Goal: Task Accomplishment & Management: Use online tool/utility

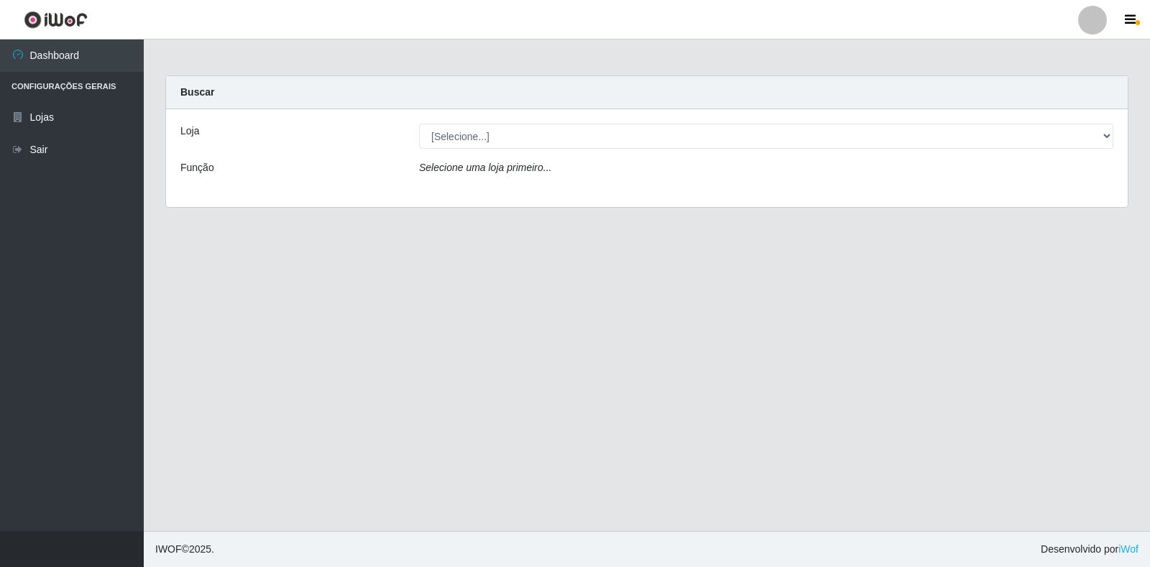
click at [676, 151] on div "Loja [Selecione...] Atacado Vem - Loja 30 Laranjeiras Velha Função Selecione um…" at bounding box center [647, 158] width 962 height 98
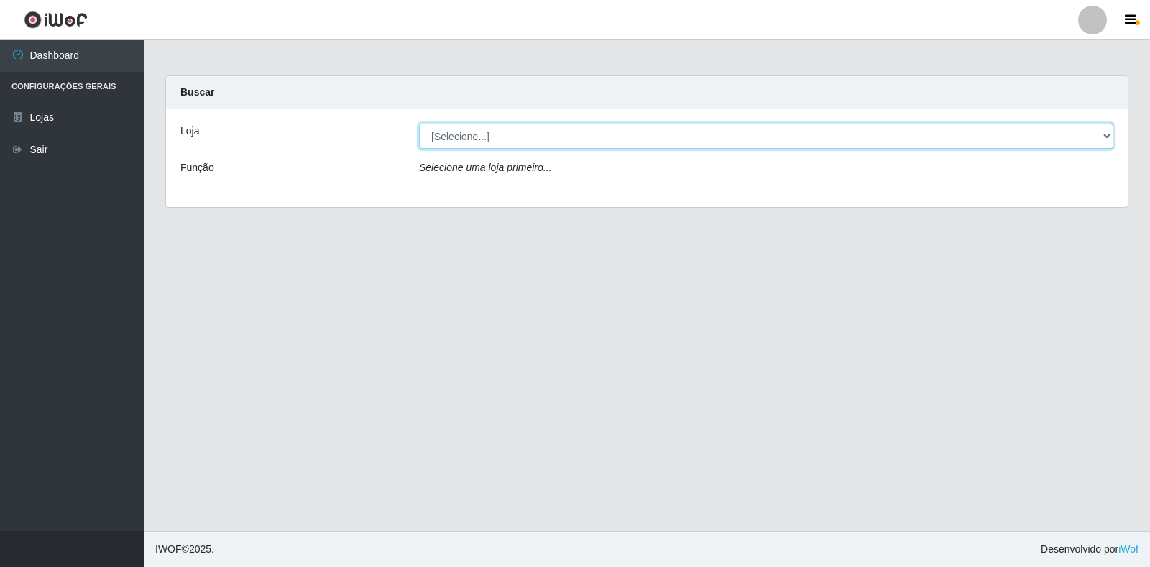
click at [679, 147] on select "[Selecione...] Atacado Vem - Loja 30 Laranjeiras Velha" at bounding box center [766, 136] width 694 height 25
select select "495"
click at [419, 124] on select "[Selecione...] Atacado Vem - Loja 30 Laranjeiras Velha" at bounding box center [766, 136] width 694 height 25
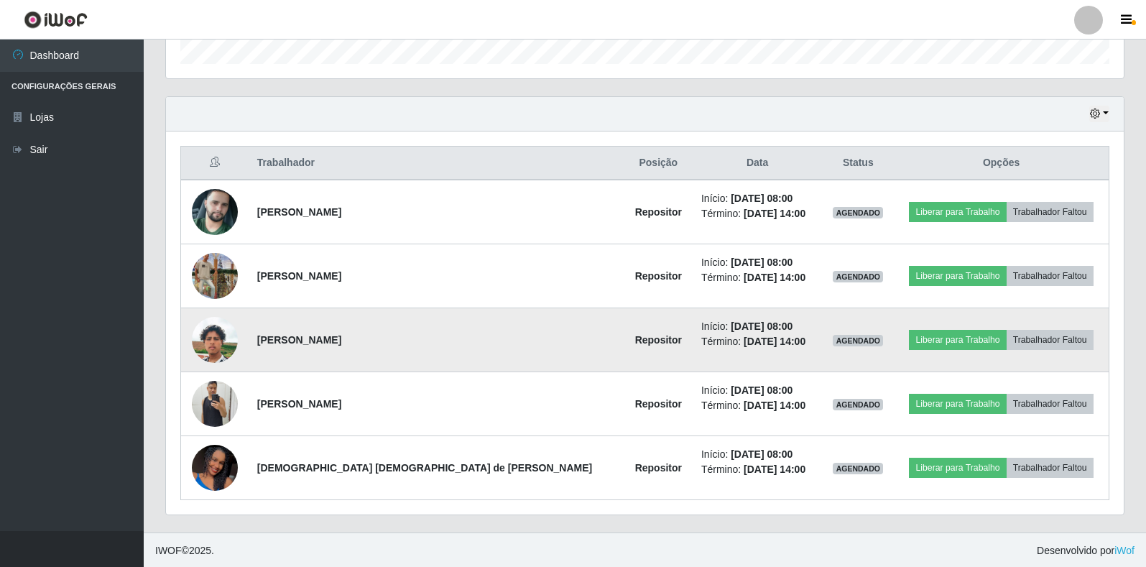
scroll to position [451, 0]
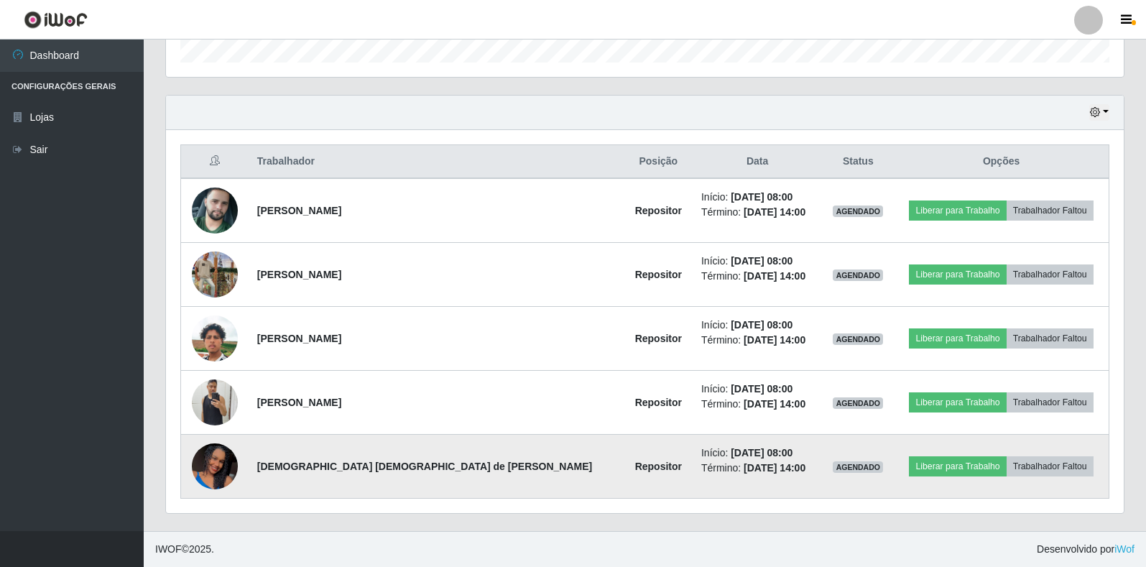
click at [222, 466] on img at bounding box center [215, 466] width 46 height 102
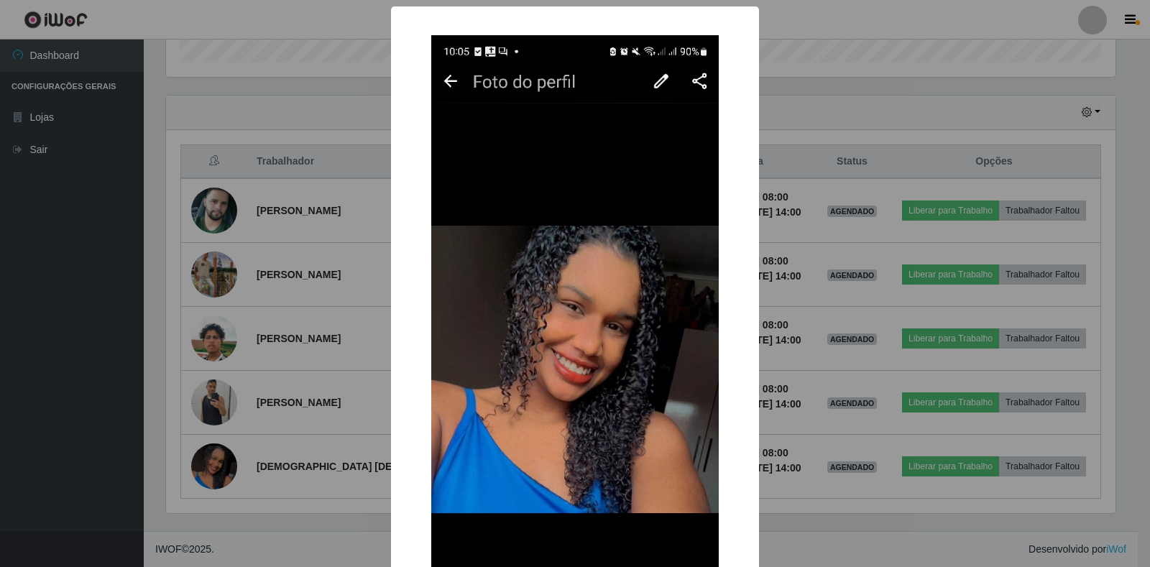
click at [853, 119] on div "× OK Cancel" at bounding box center [575, 283] width 1150 height 567
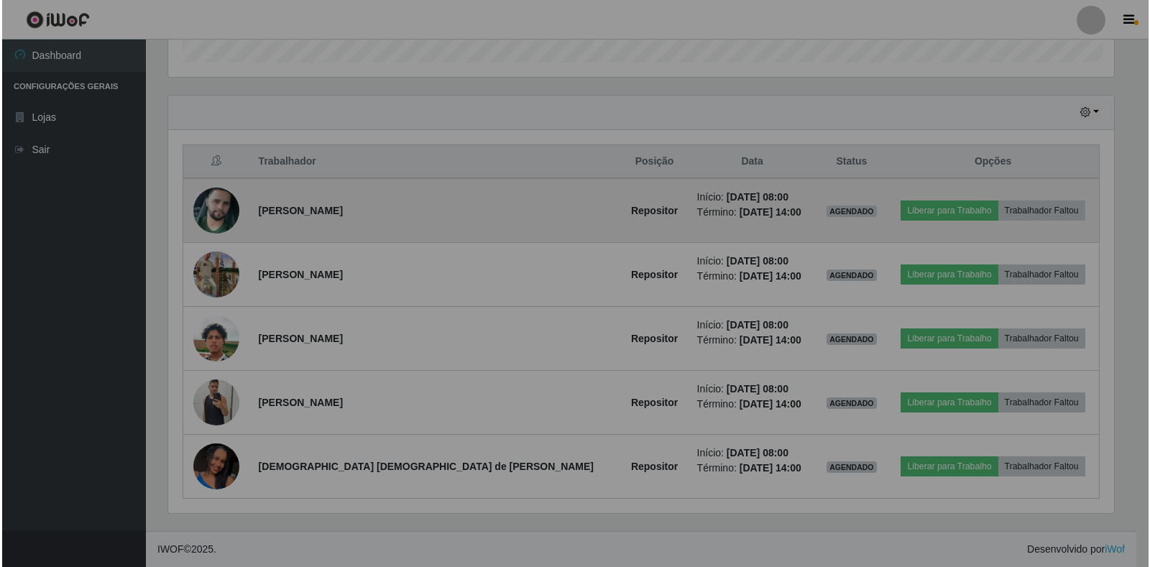
scroll to position [298, 958]
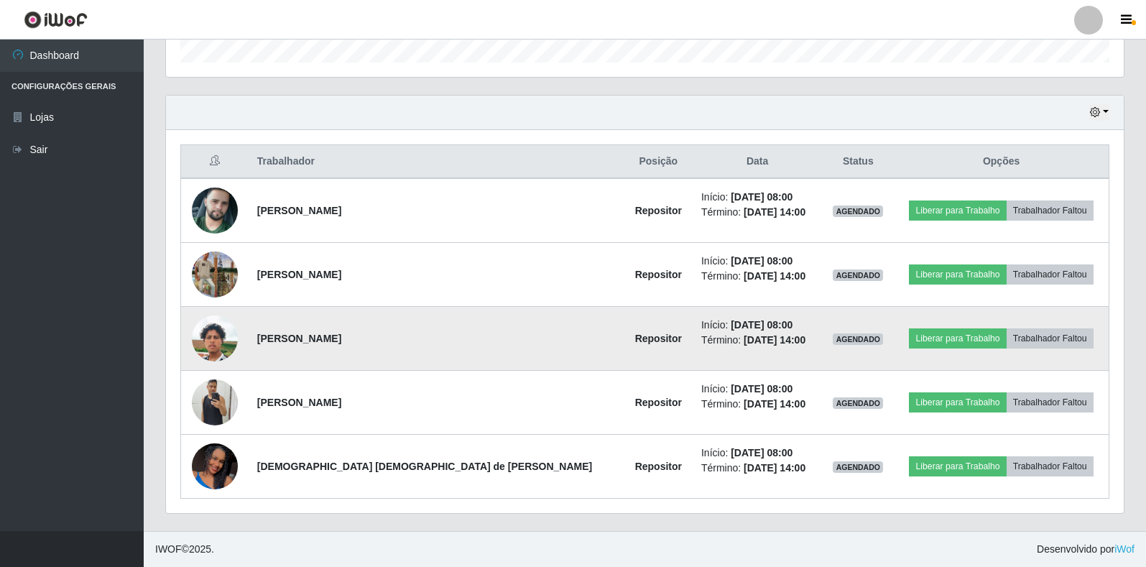
click at [232, 326] on img at bounding box center [215, 339] width 46 height 82
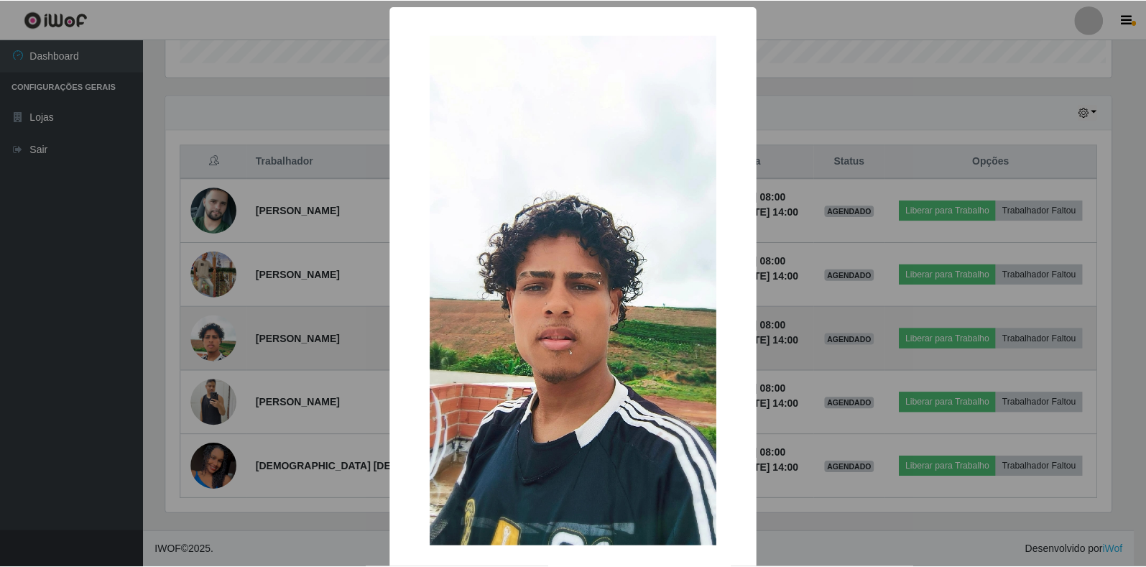
scroll to position [298, 949]
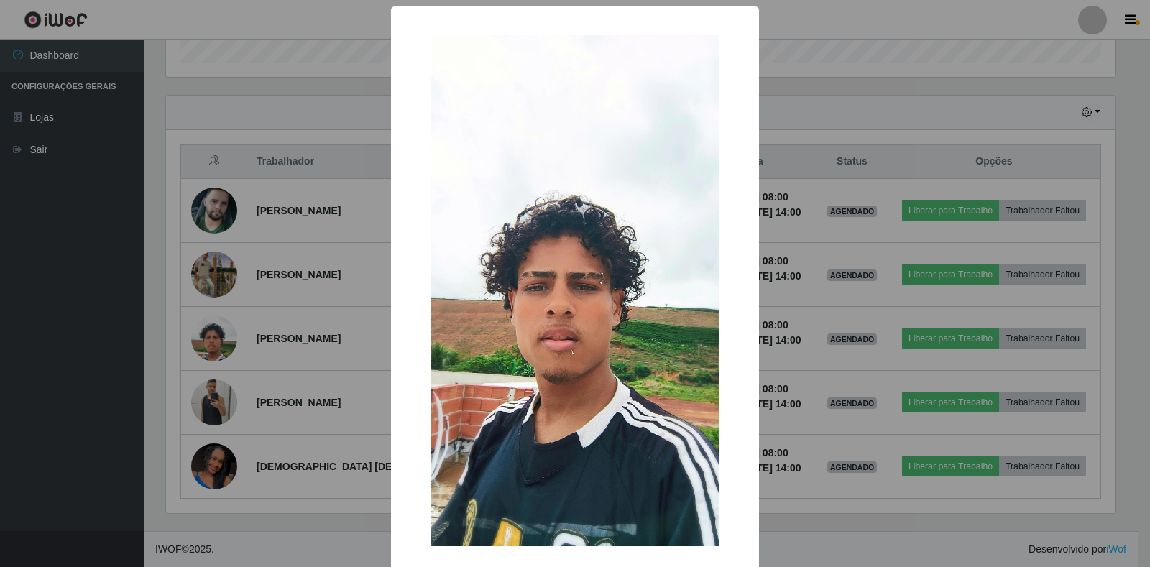
click at [206, 66] on div "× OK Cancel" at bounding box center [575, 283] width 1150 height 567
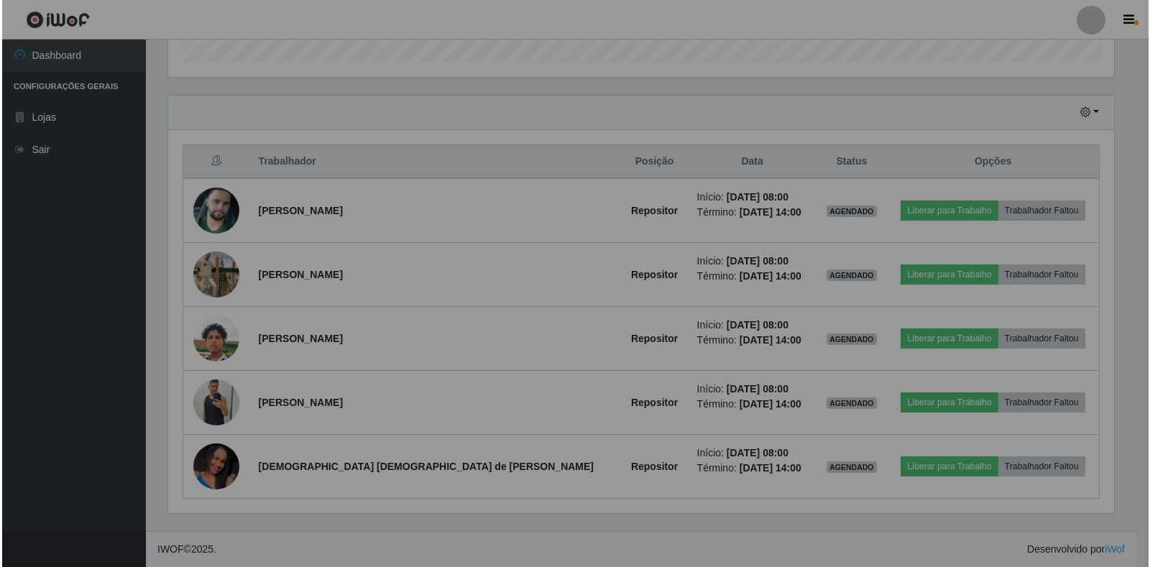
scroll to position [298, 958]
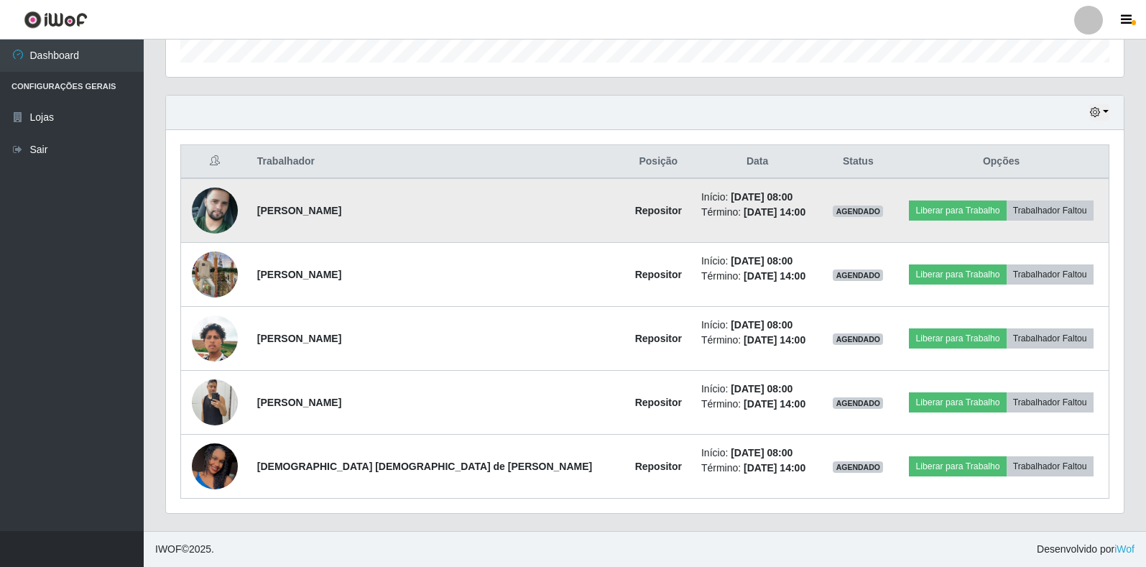
click at [213, 205] on img at bounding box center [215, 211] width 46 height 82
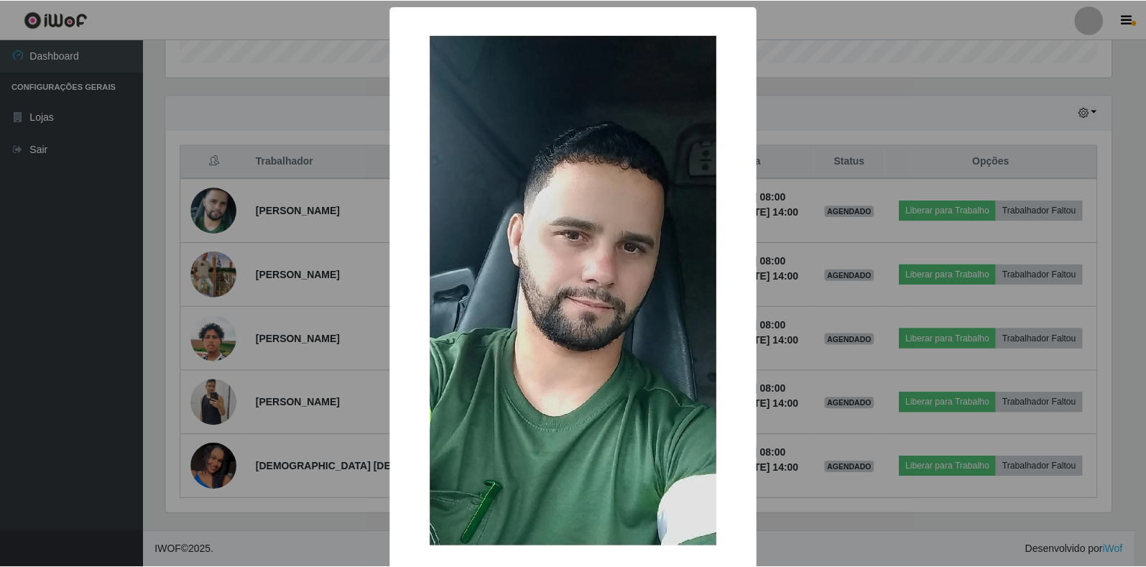
scroll to position [70, 0]
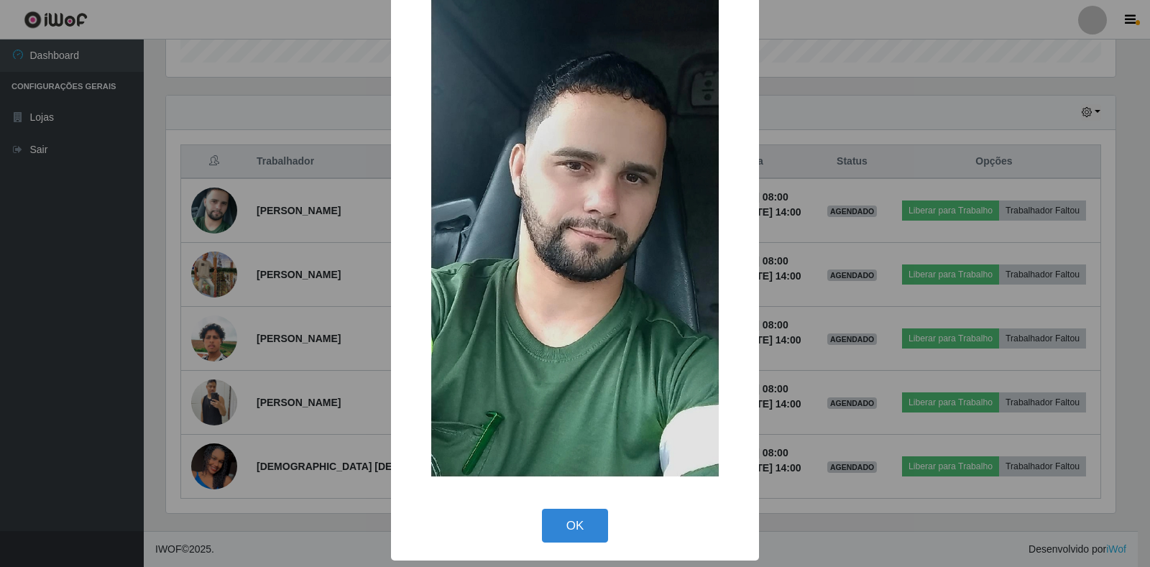
drag, startPoint x: 261, startPoint y: 150, endPoint x: 198, endPoint y: 240, distance: 109.5
click at [247, 180] on div "× OK Cancel" at bounding box center [575, 283] width 1150 height 567
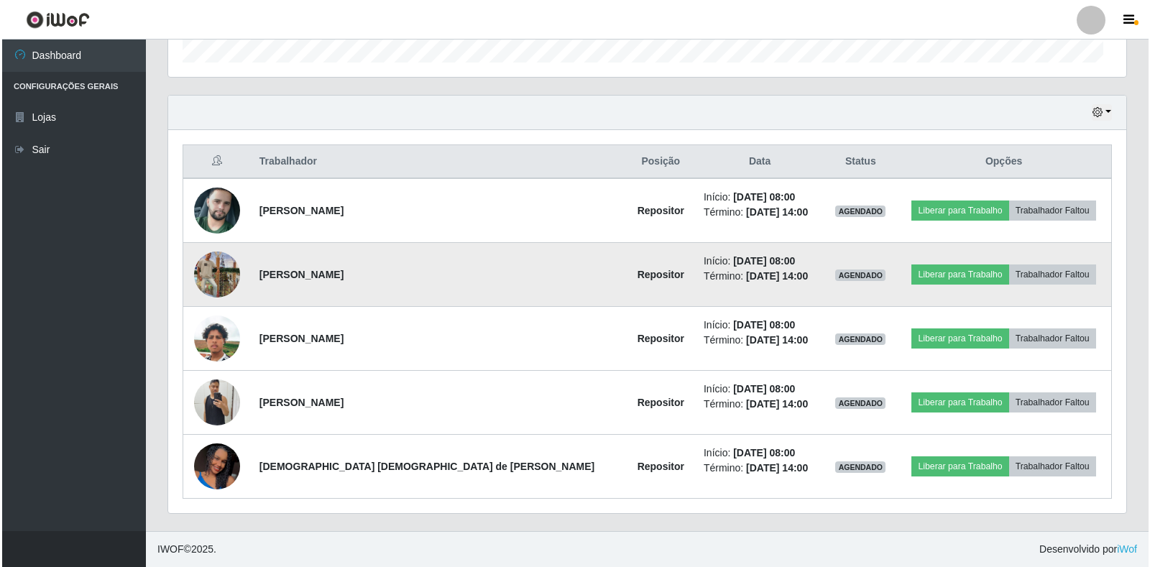
scroll to position [298, 958]
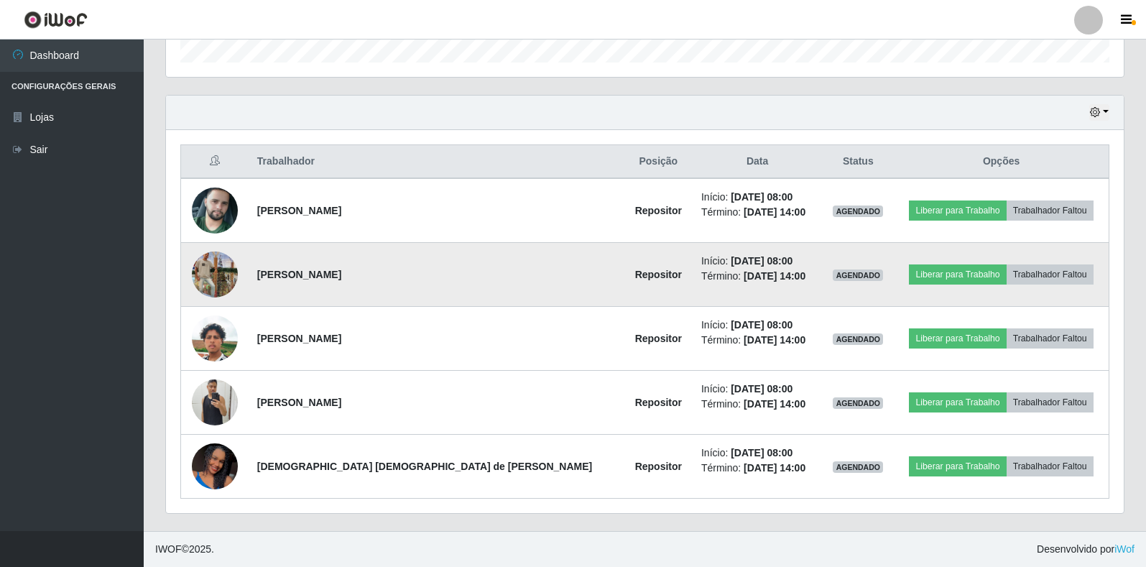
click at [209, 270] on img at bounding box center [215, 275] width 46 height 82
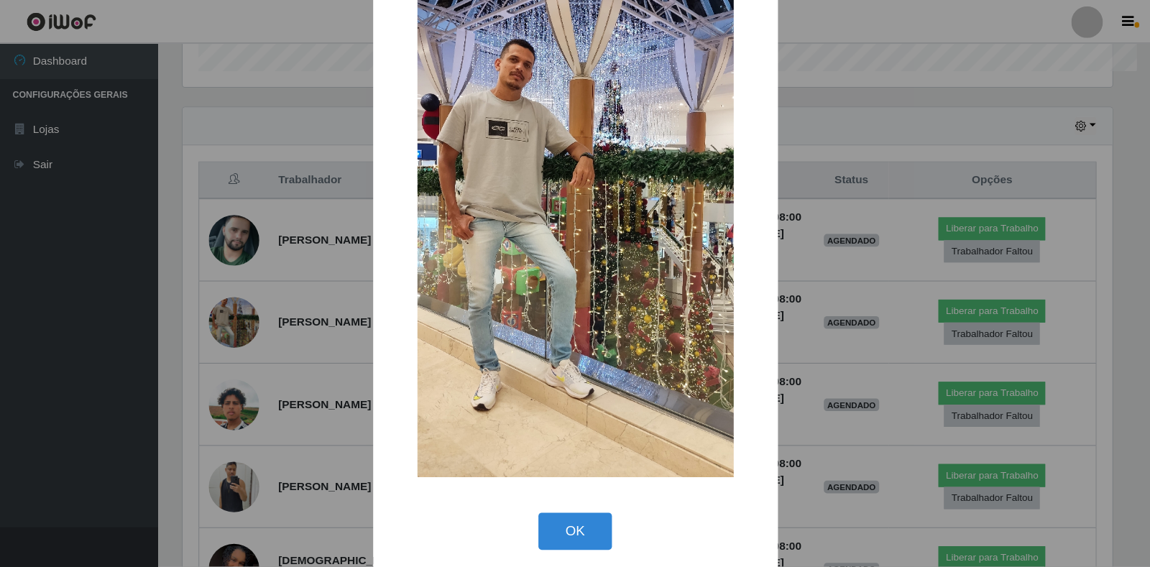
scroll to position [449, 0]
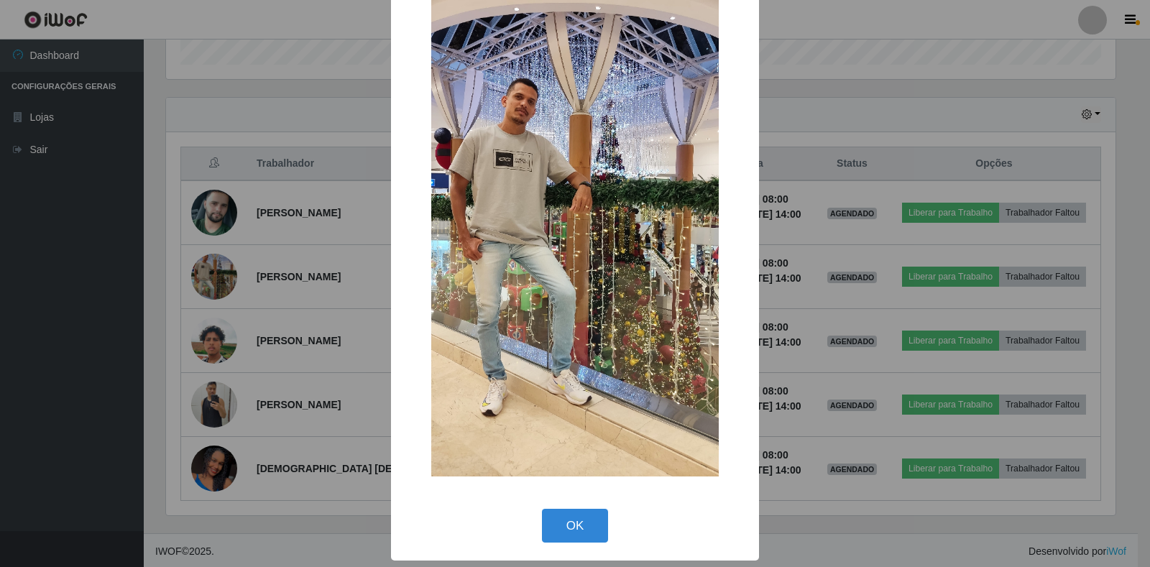
click at [254, 128] on div "× OK Cancel" at bounding box center [575, 283] width 1150 height 567
click at [569, 522] on button "OK" at bounding box center [575, 526] width 67 height 34
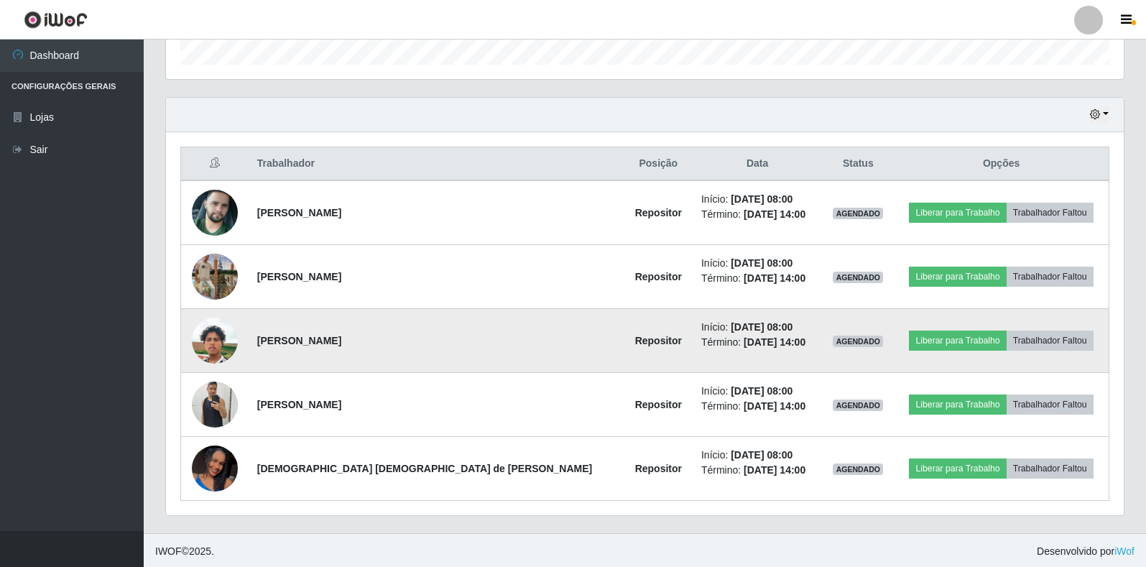
click at [221, 336] on img at bounding box center [215, 341] width 46 height 82
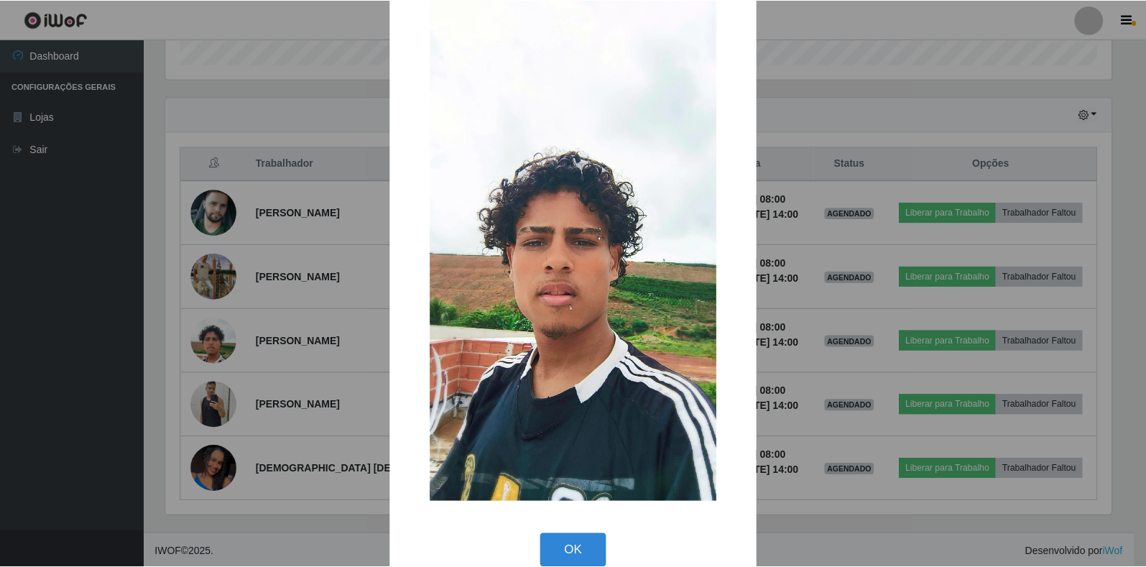
scroll to position [70, 0]
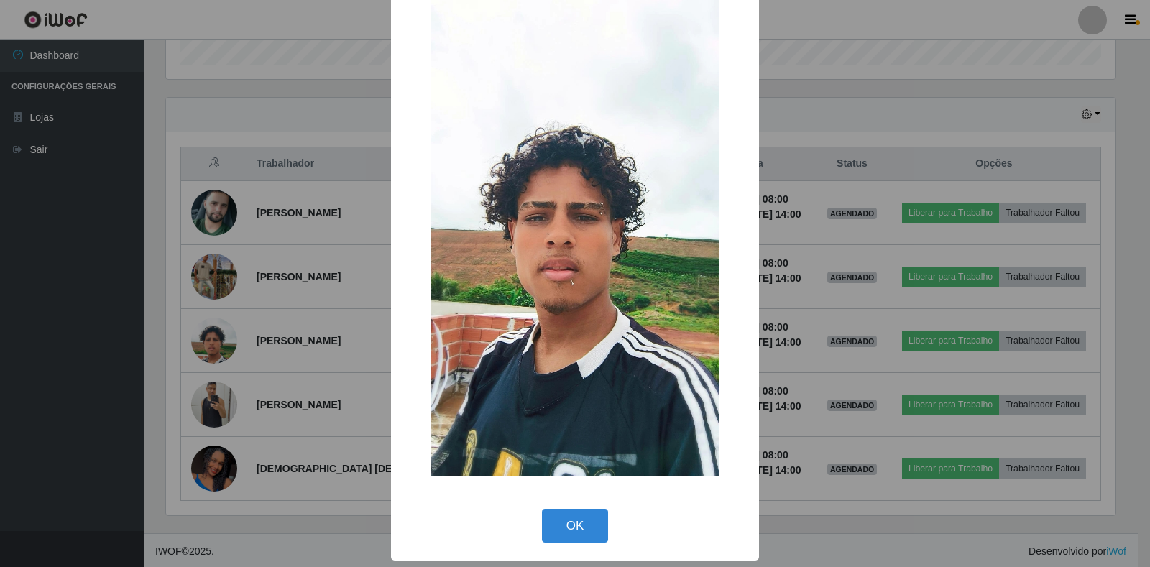
click at [335, 392] on div "× OK Cancel" at bounding box center [575, 283] width 1150 height 567
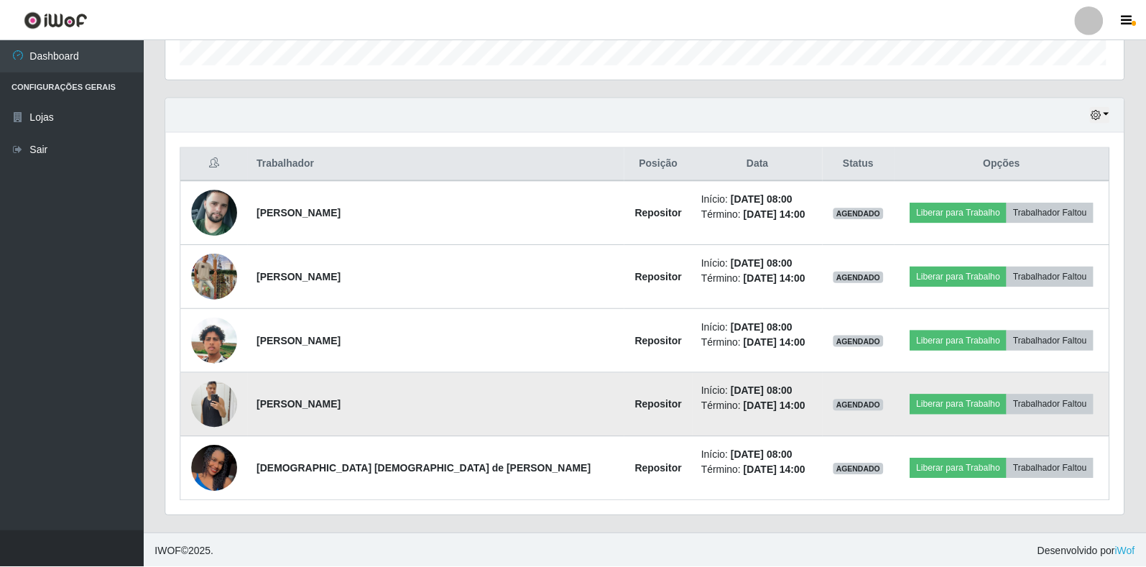
scroll to position [298, 958]
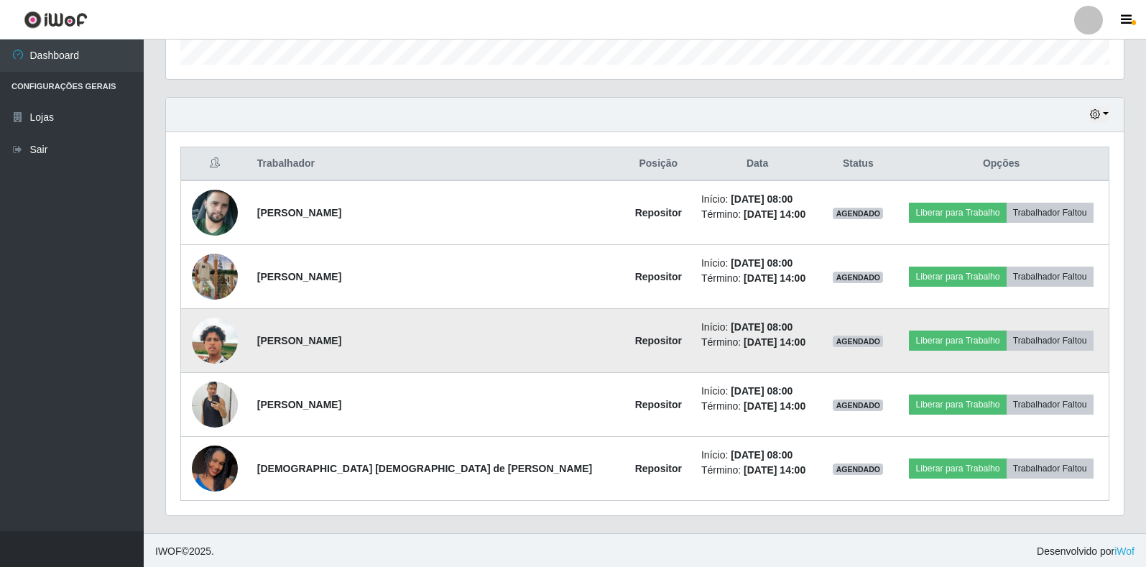
click at [217, 338] on img at bounding box center [215, 341] width 46 height 82
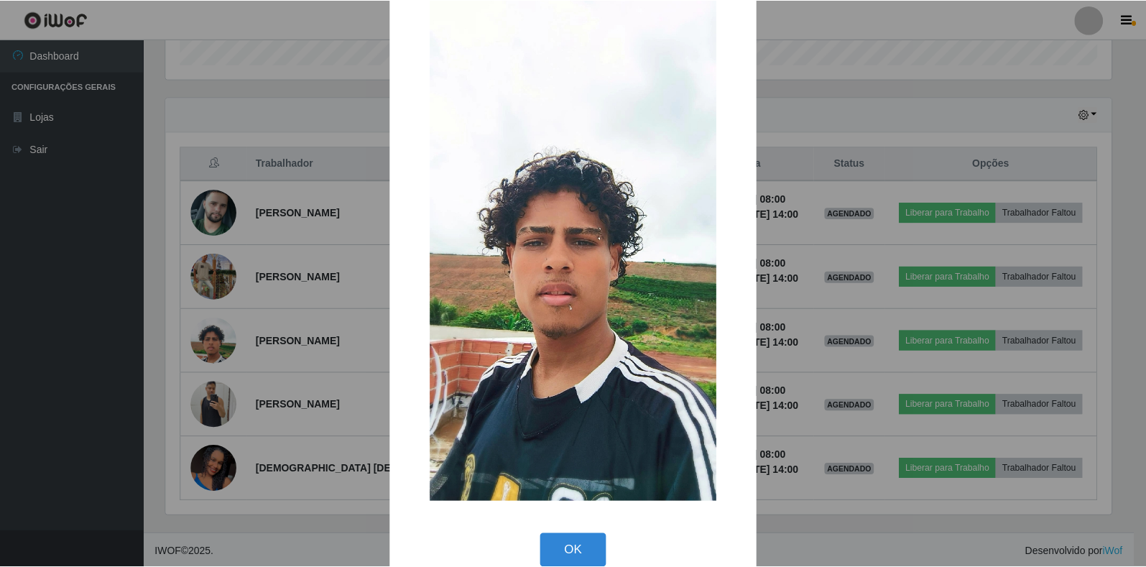
scroll to position [70, 0]
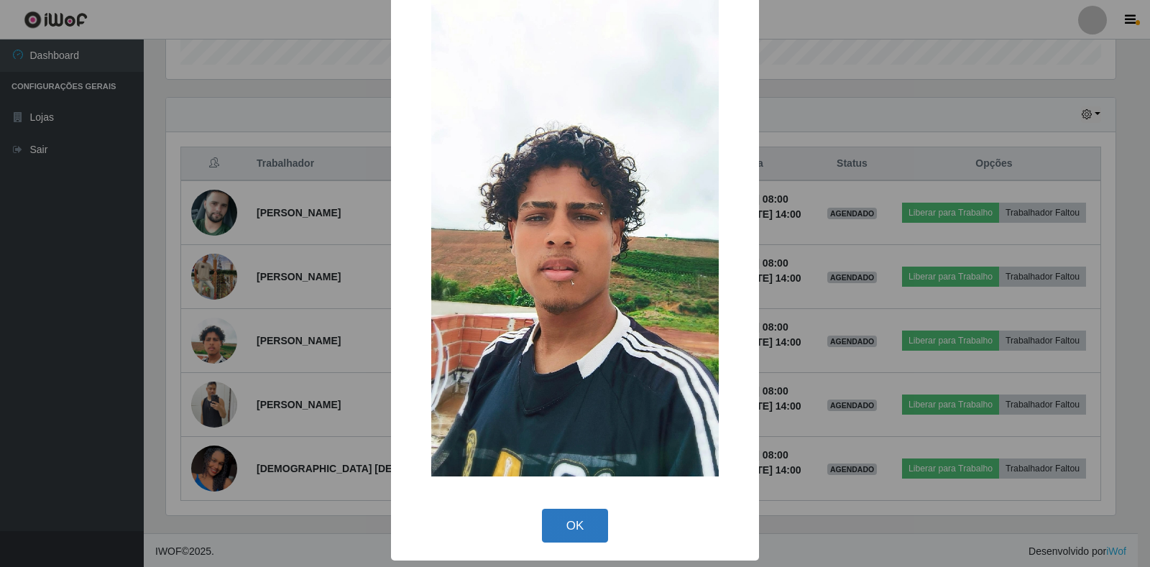
click at [554, 525] on button "OK" at bounding box center [575, 526] width 67 height 34
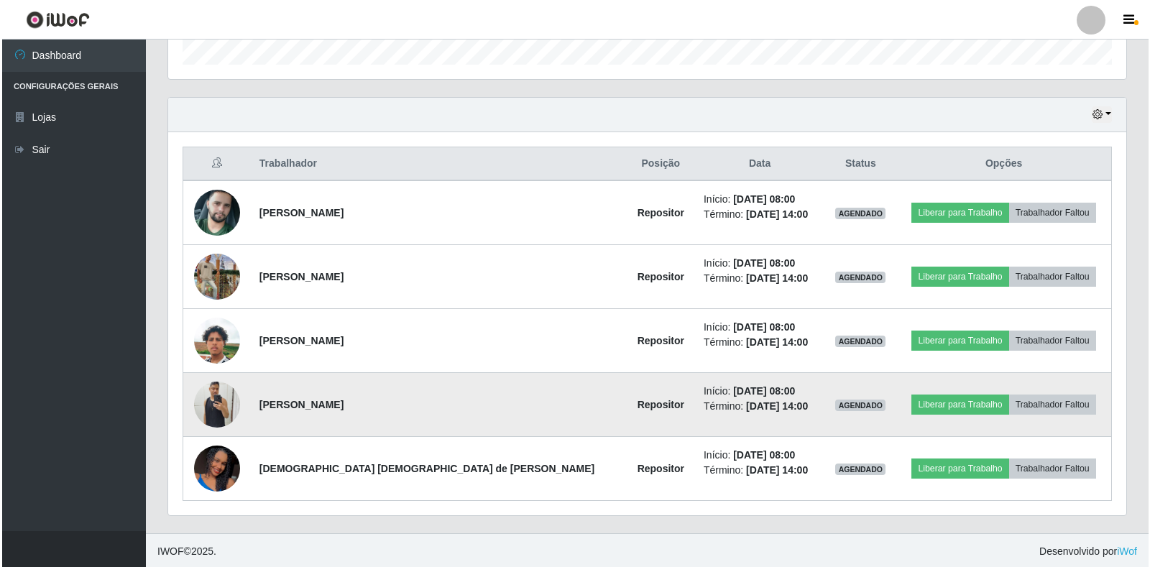
scroll to position [298, 958]
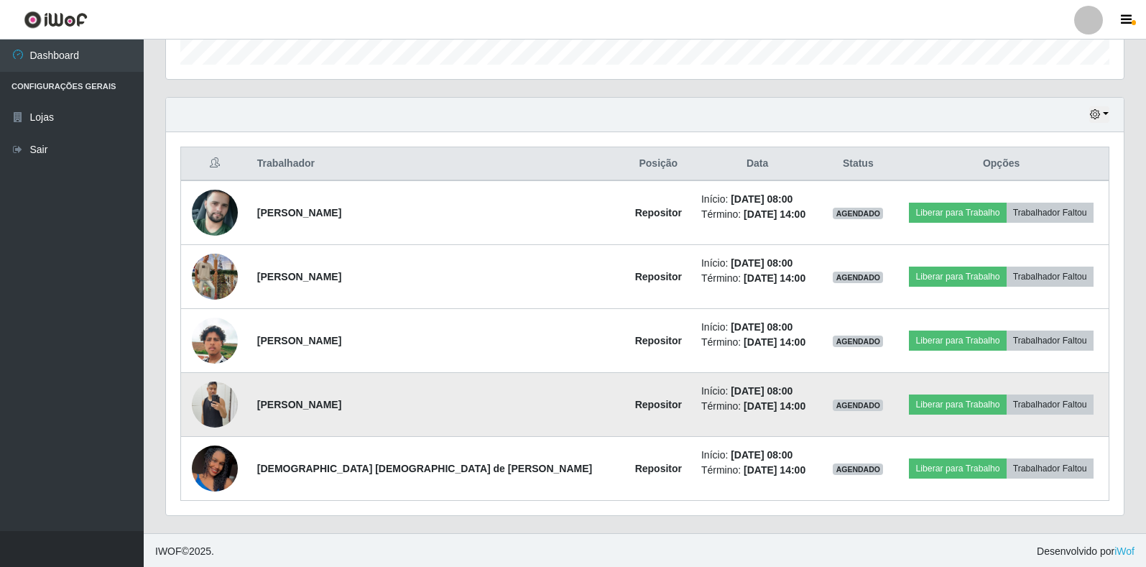
click at [222, 410] on img at bounding box center [215, 404] width 46 height 61
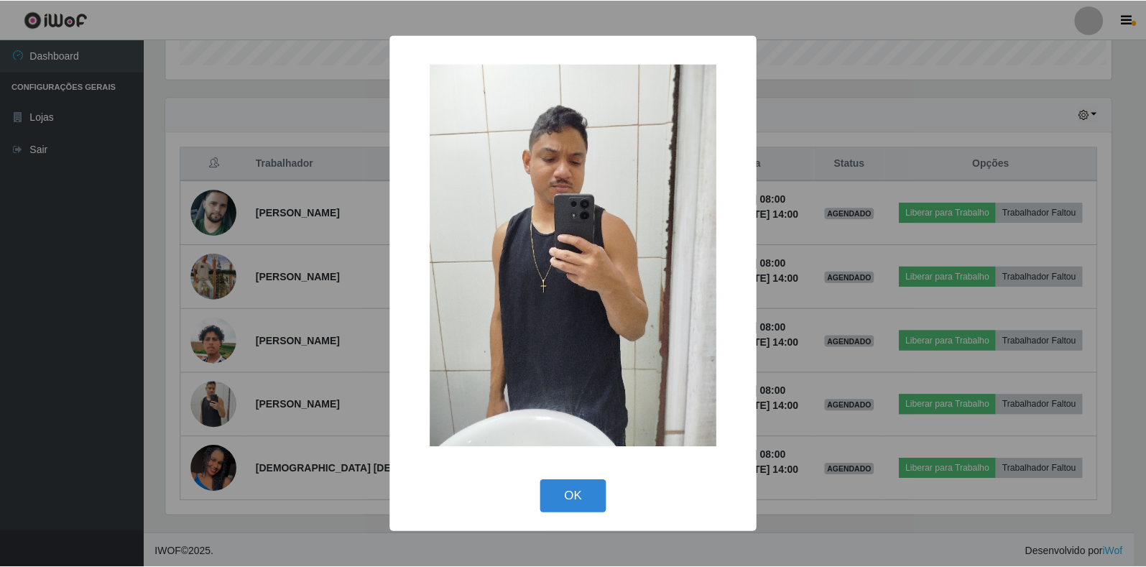
scroll to position [298, 949]
click at [561, 502] on button "OK" at bounding box center [575, 497] width 67 height 34
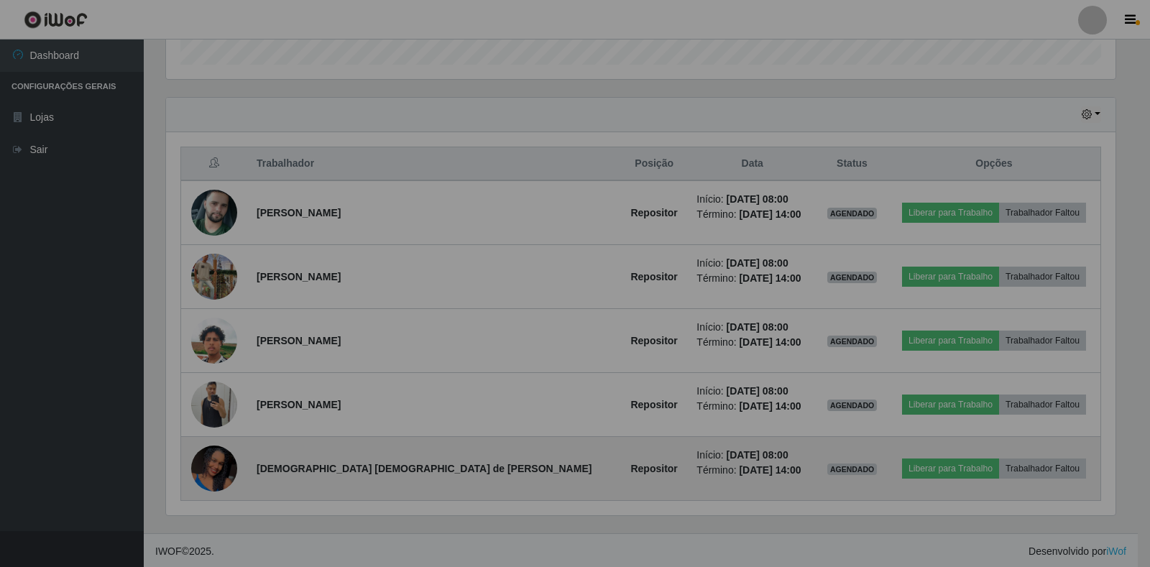
scroll to position [298, 958]
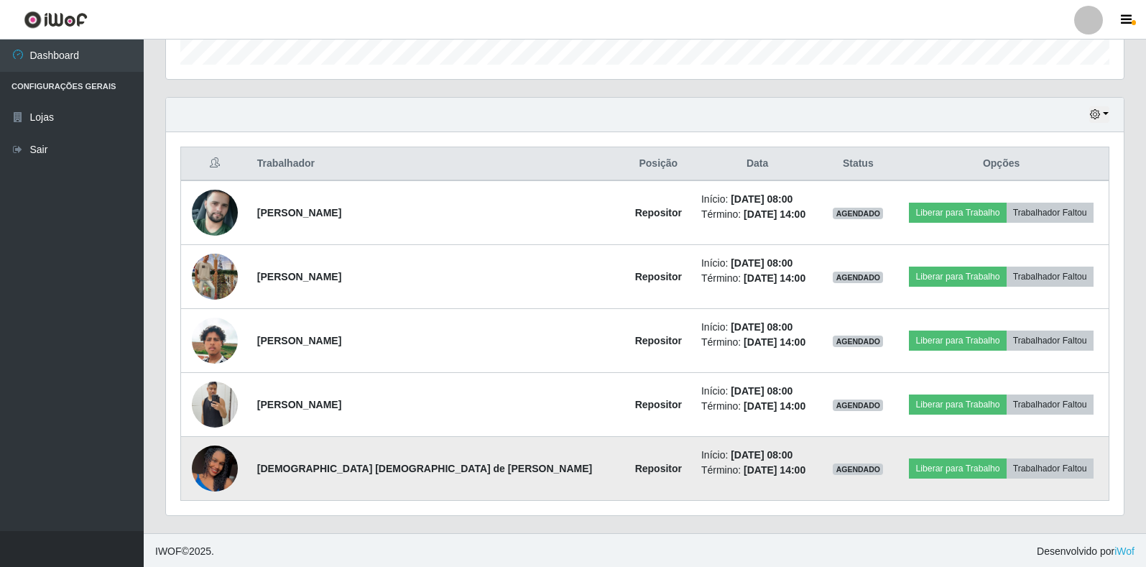
click at [223, 471] on img at bounding box center [215, 469] width 46 height 102
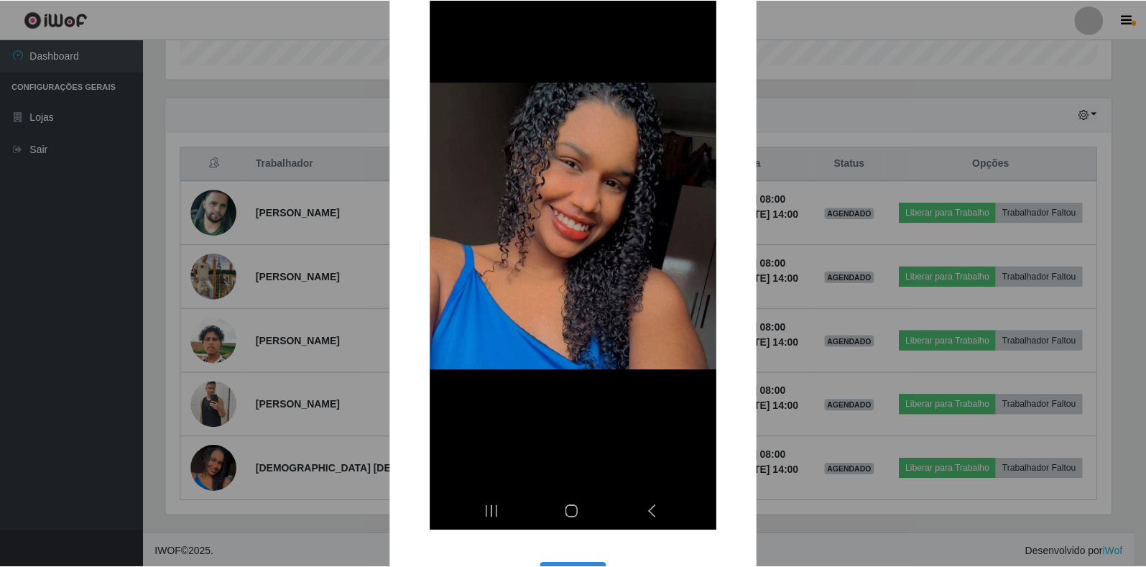
scroll to position [198, 0]
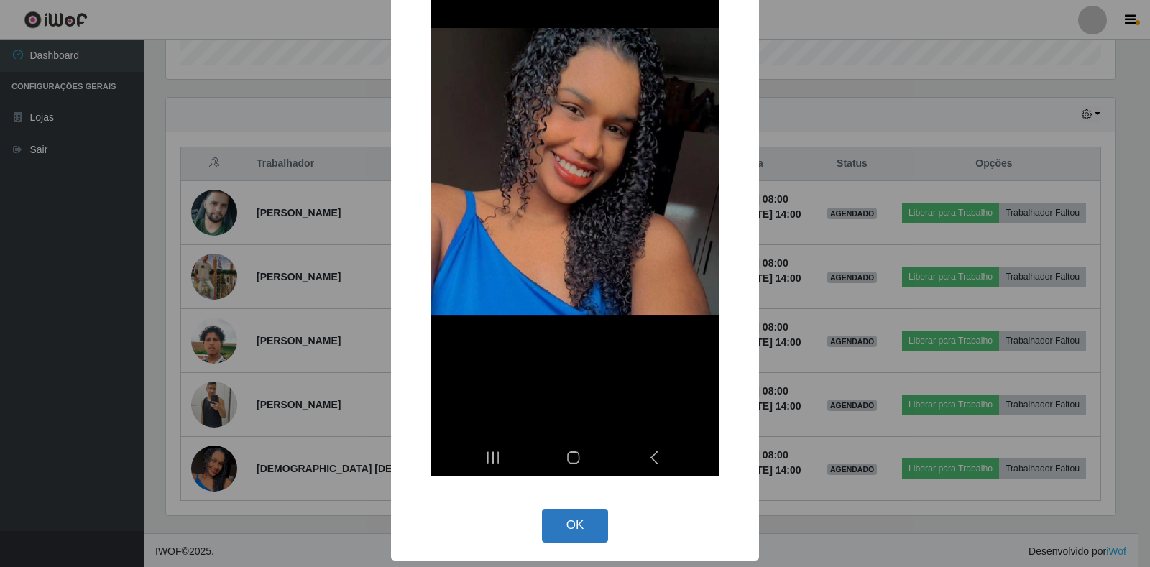
click at [574, 538] on button "OK" at bounding box center [575, 526] width 67 height 34
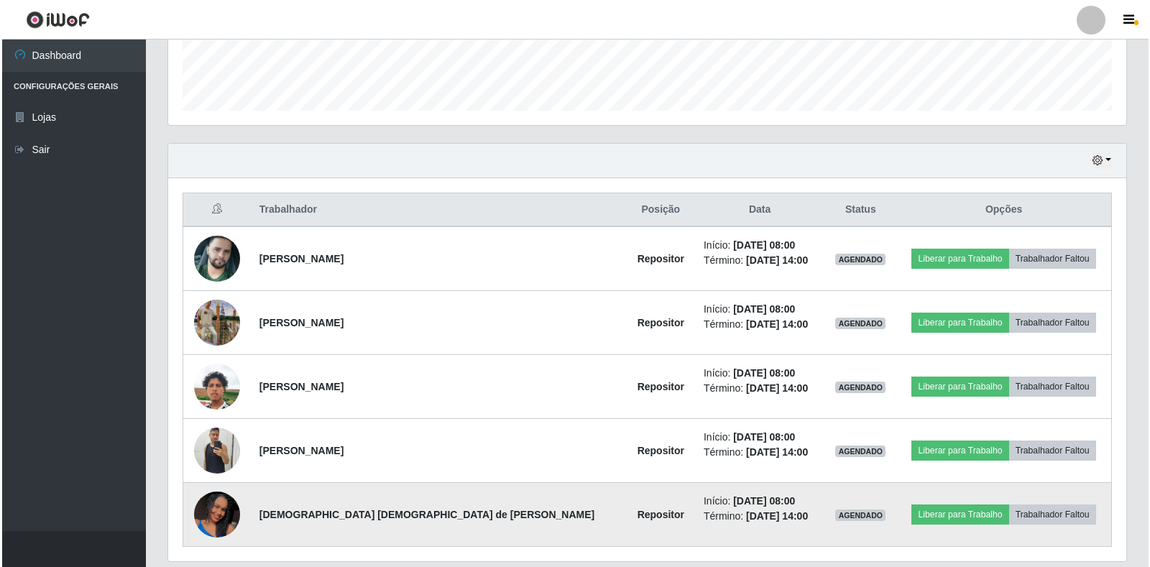
scroll to position [377, 0]
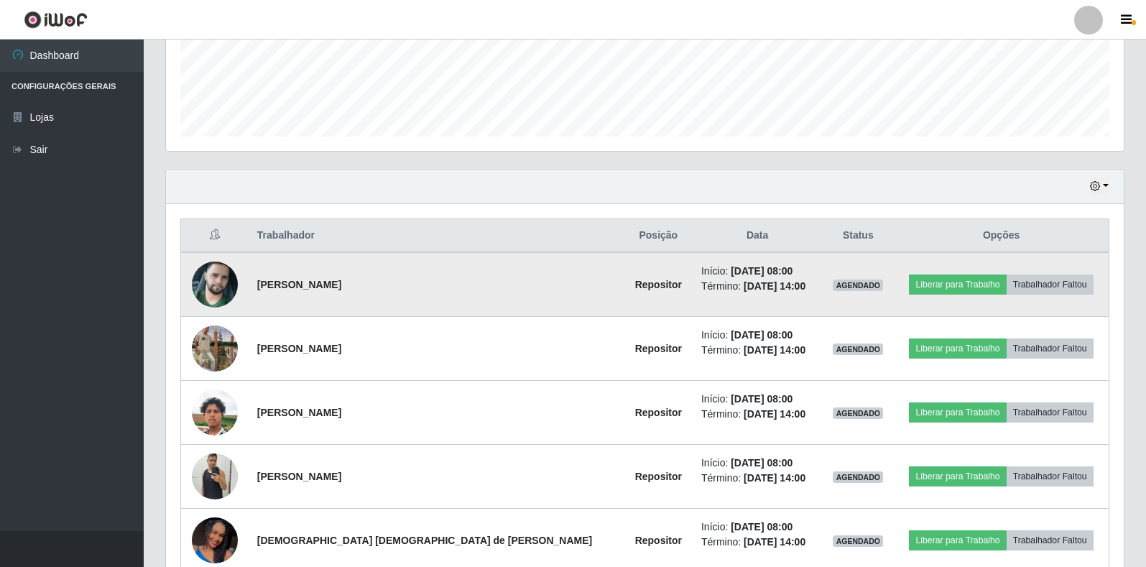
click at [213, 285] on img at bounding box center [215, 285] width 46 height 82
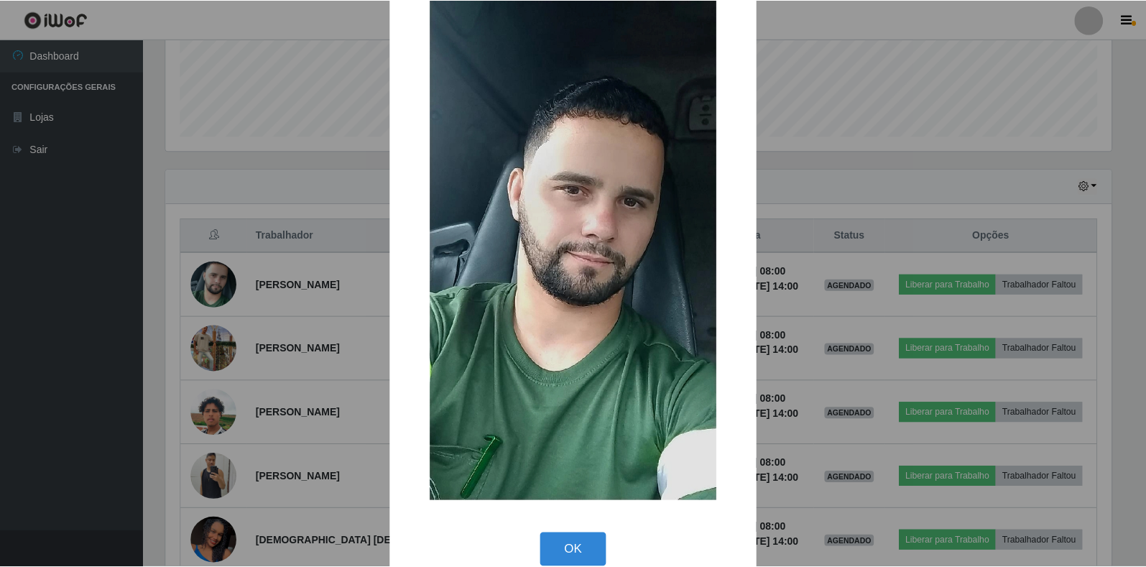
scroll to position [70, 0]
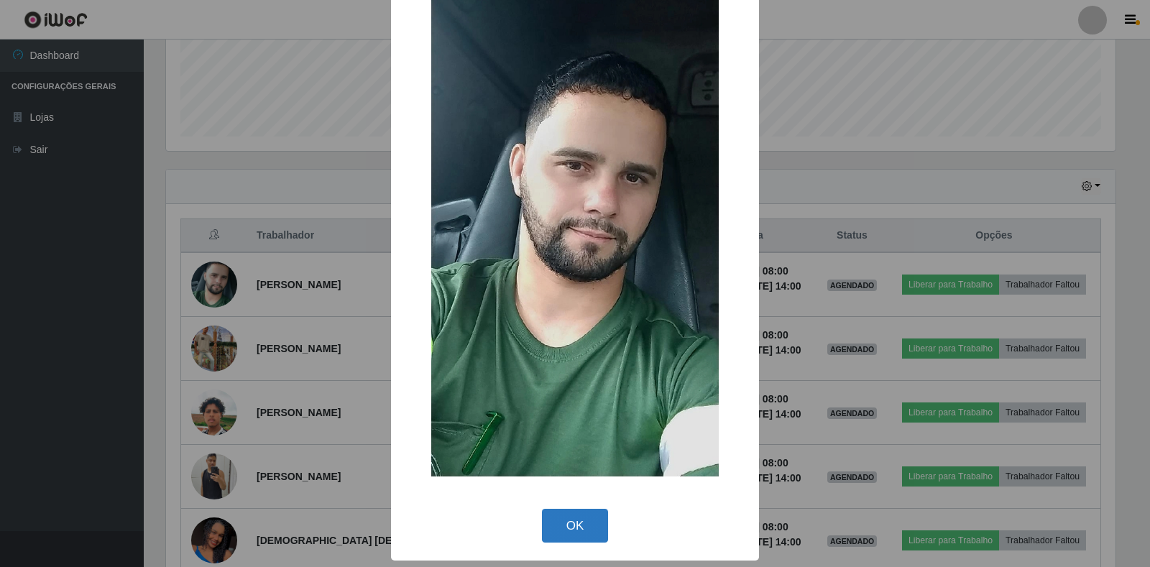
click at [542, 523] on button "OK" at bounding box center [575, 526] width 67 height 34
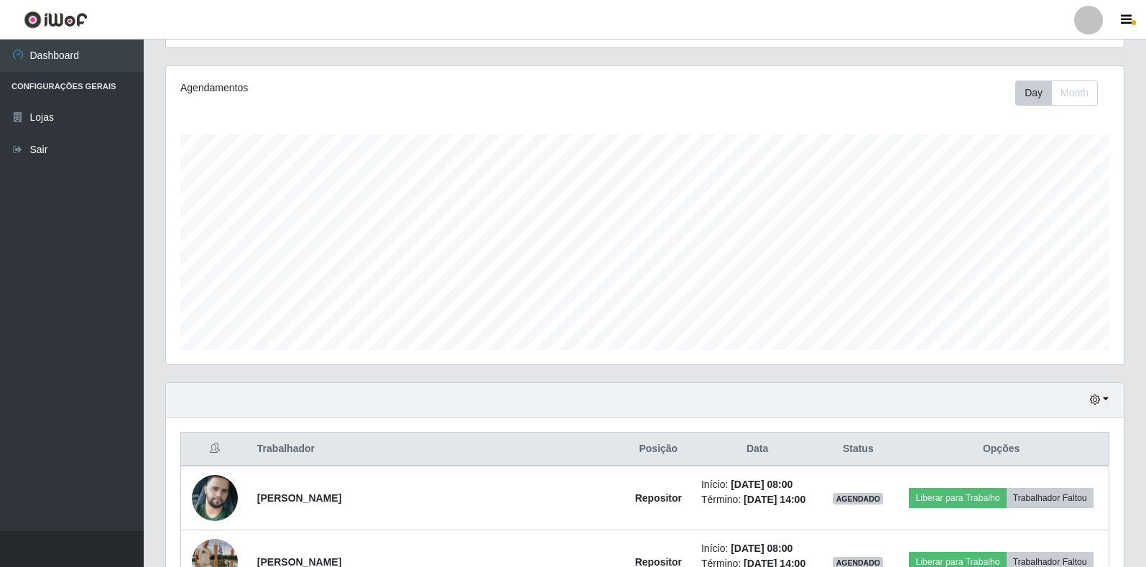
scroll to position [20, 0]
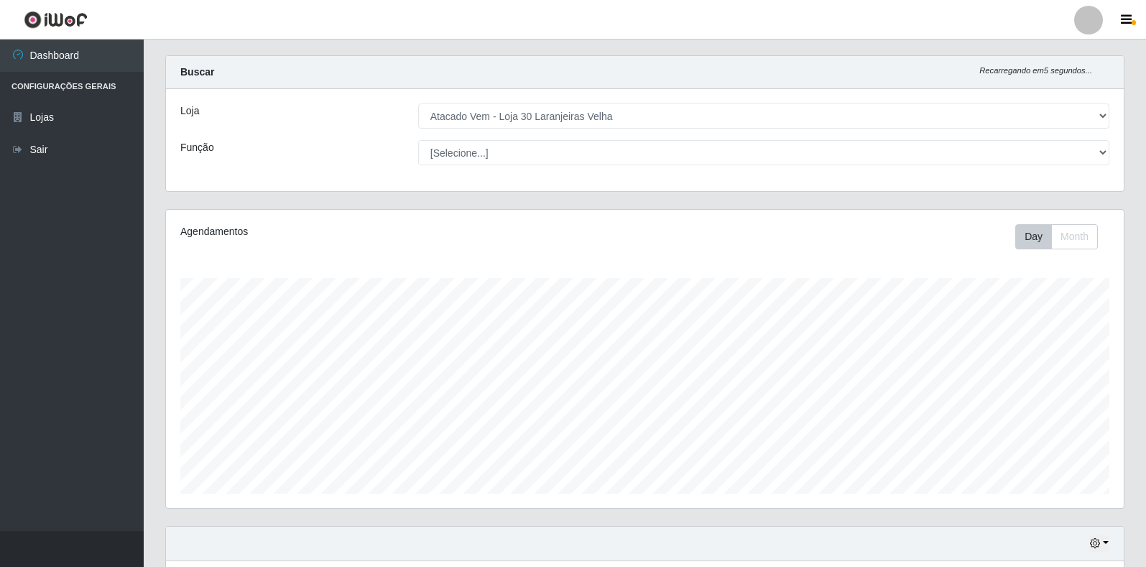
click at [78, 293] on ul "Dashboard Configurações Gerais Lojas Sair" at bounding box center [72, 286] width 144 height 492
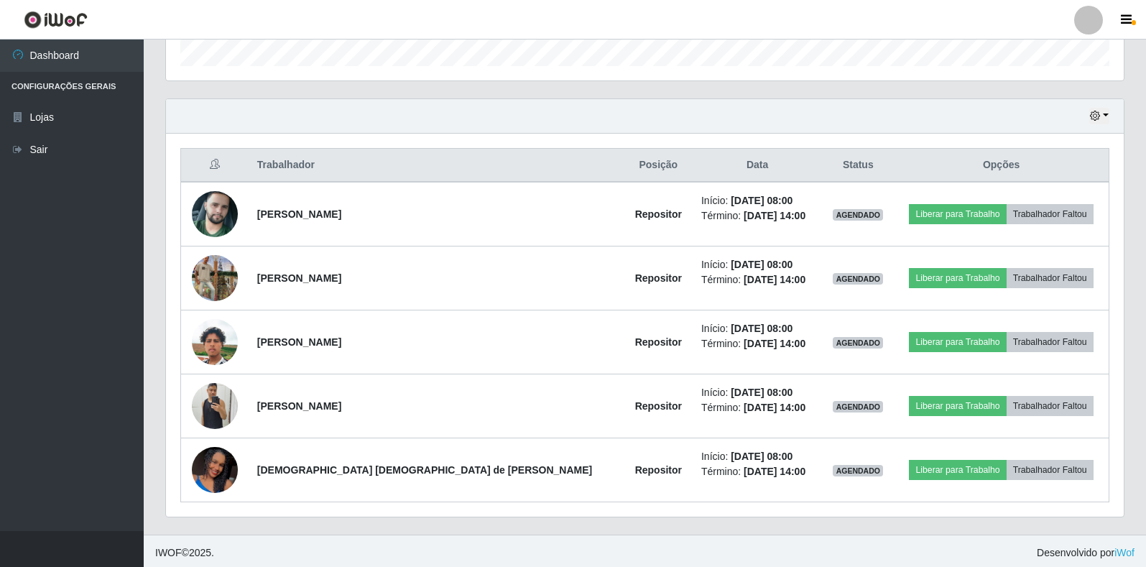
scroll to position [451, 0]
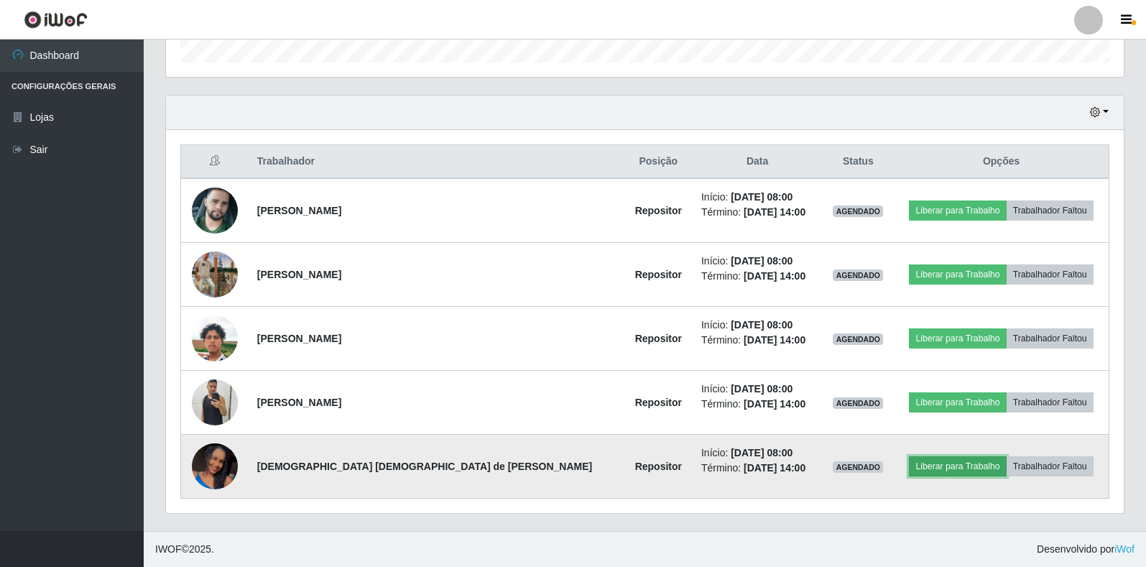
click at [924, 470] on button "Liberar para Trabalho" at bounding box center [957, 466] width 97 height 20
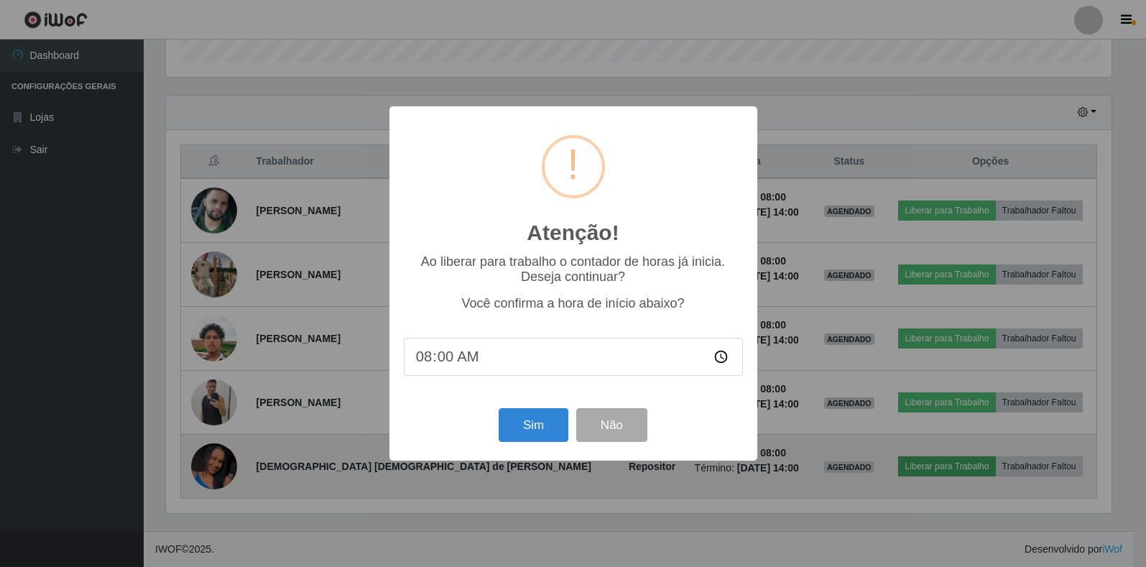
scroll to position [298, 949]
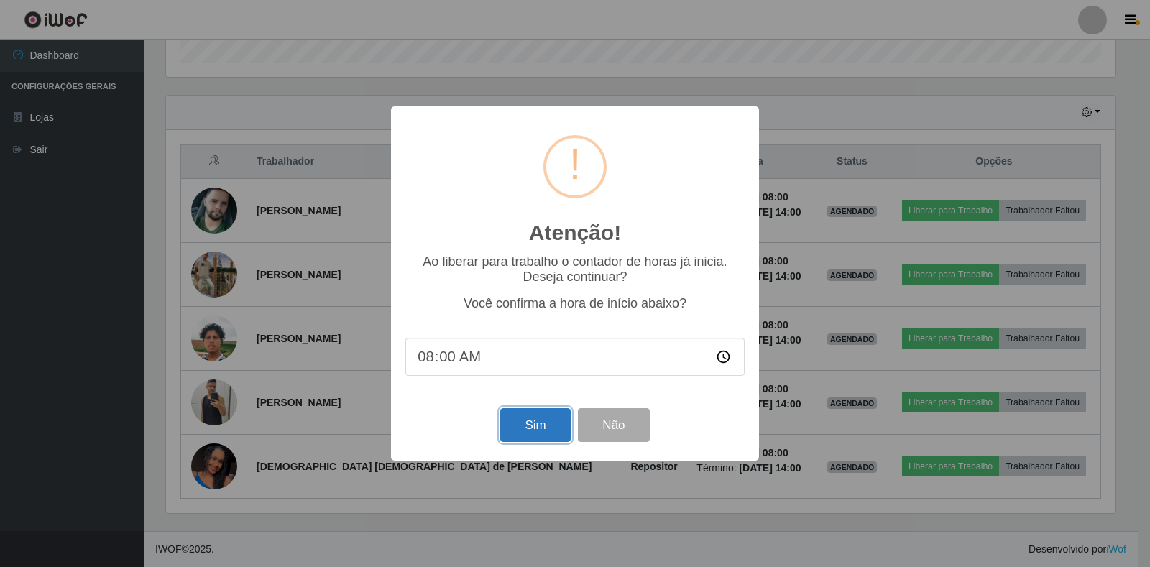
click at [533, 422] on button "Sim" at bounding box center [535, 425] width 70 height 34
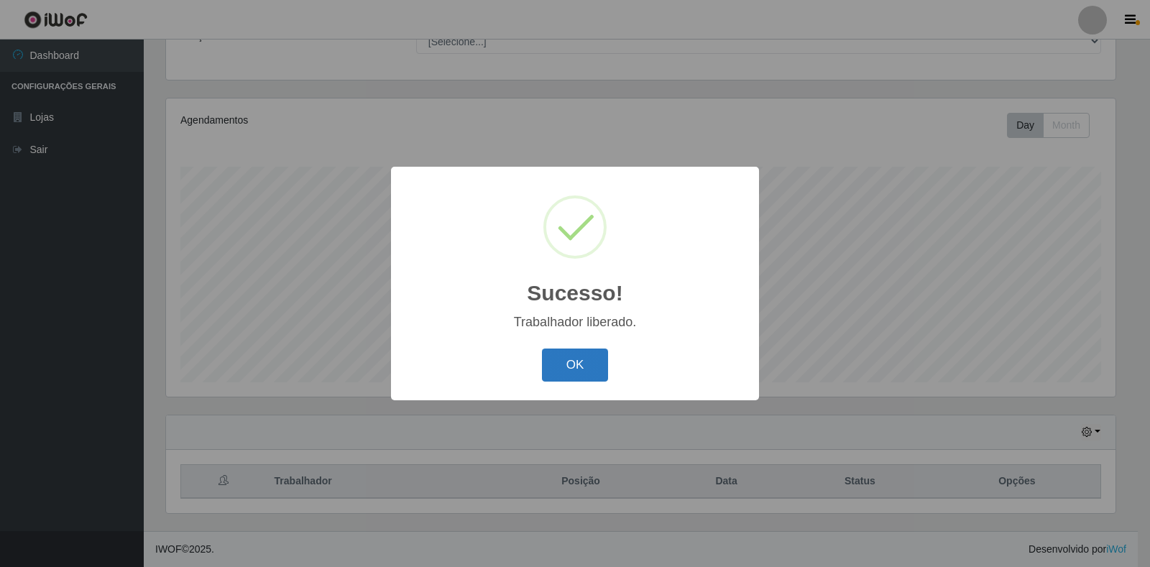
click at [571, 373] on button "OK" at bounding box center [575, 366] width 67 height 34
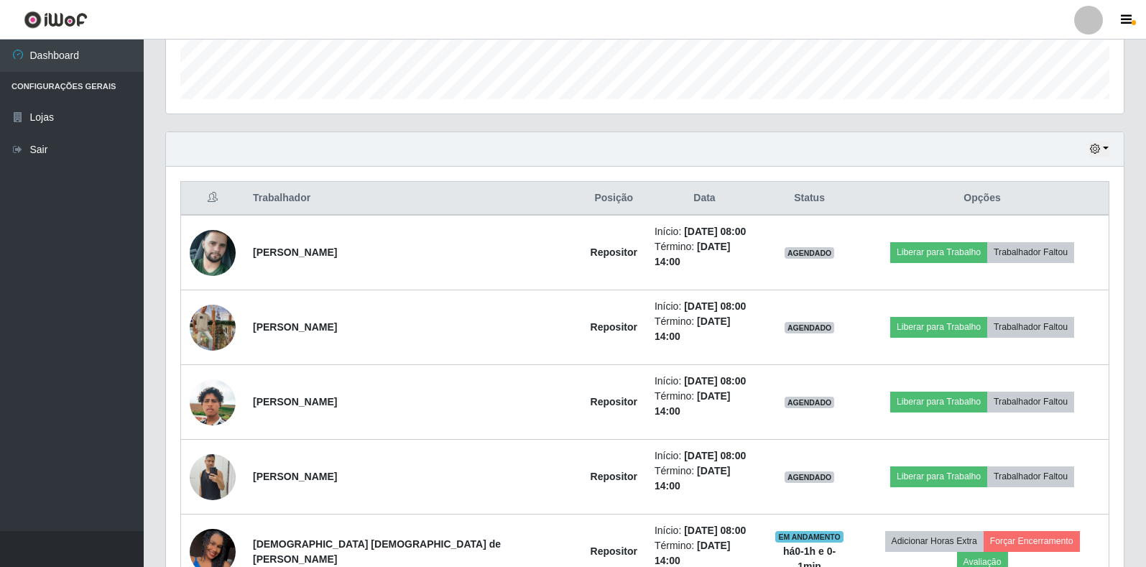
scroll to position [419, 0]
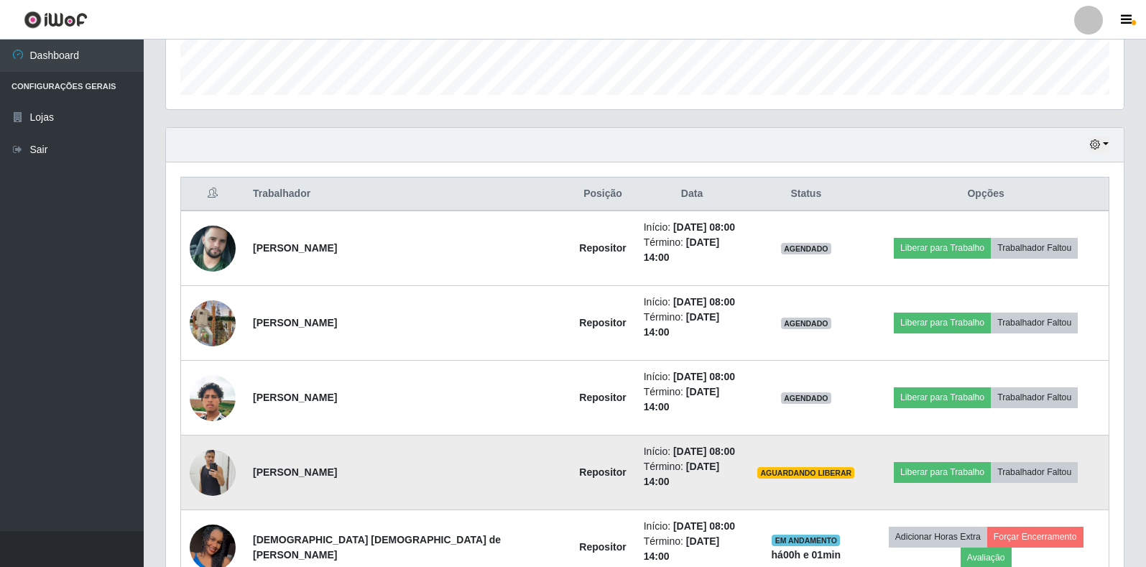
click at [221, 442] on img at bounding box center [213, 472] width 46 height 61
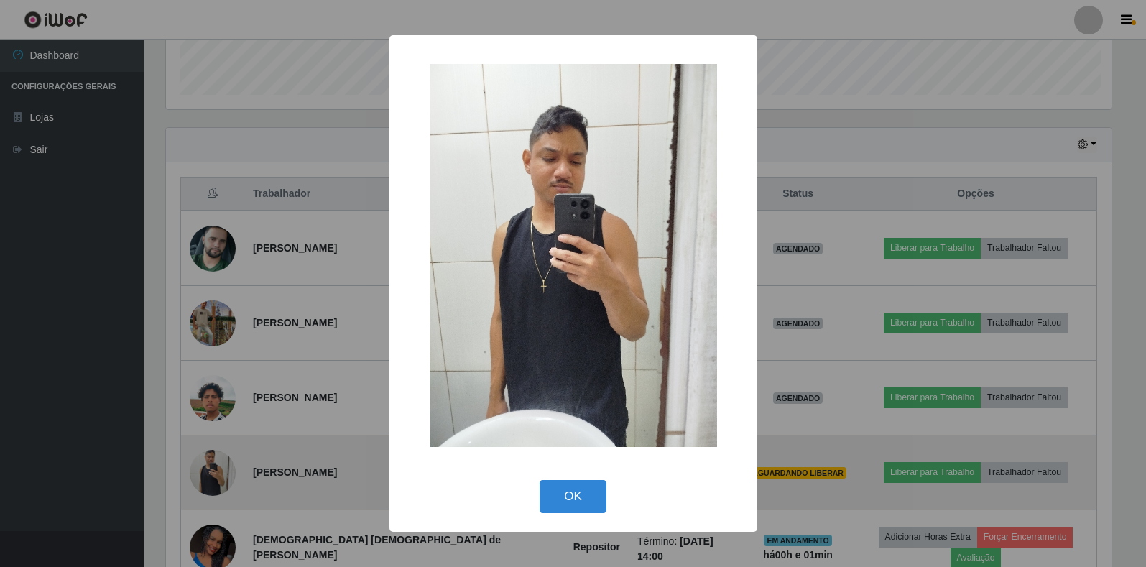
scroll to position [298, 949]
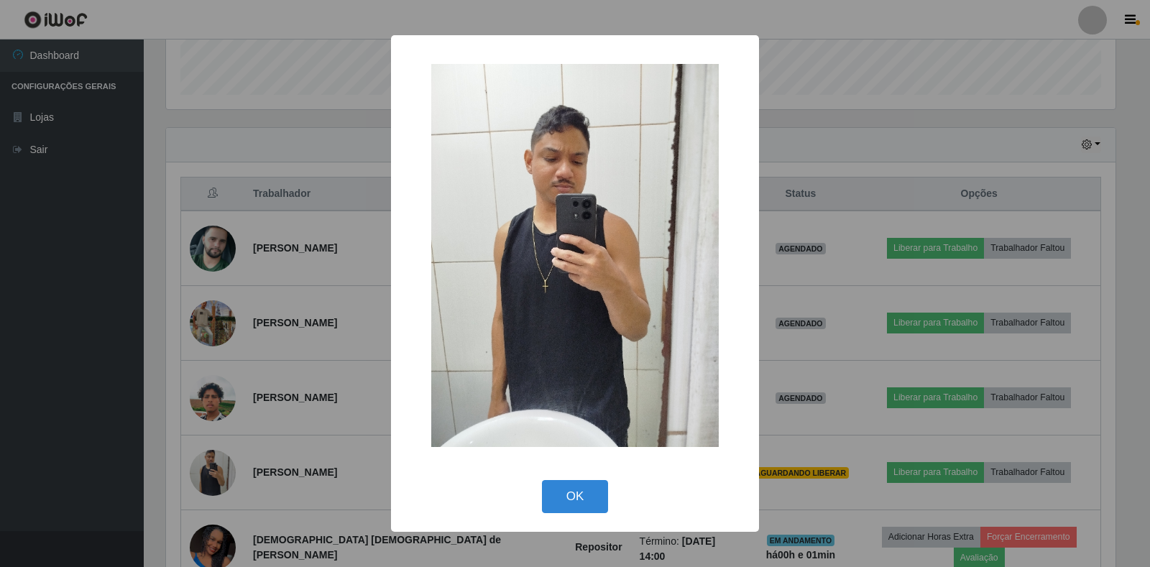
click at [304, 408] on div "× OK Cancel" at bounding box center [575, 283] width 1150 height 567
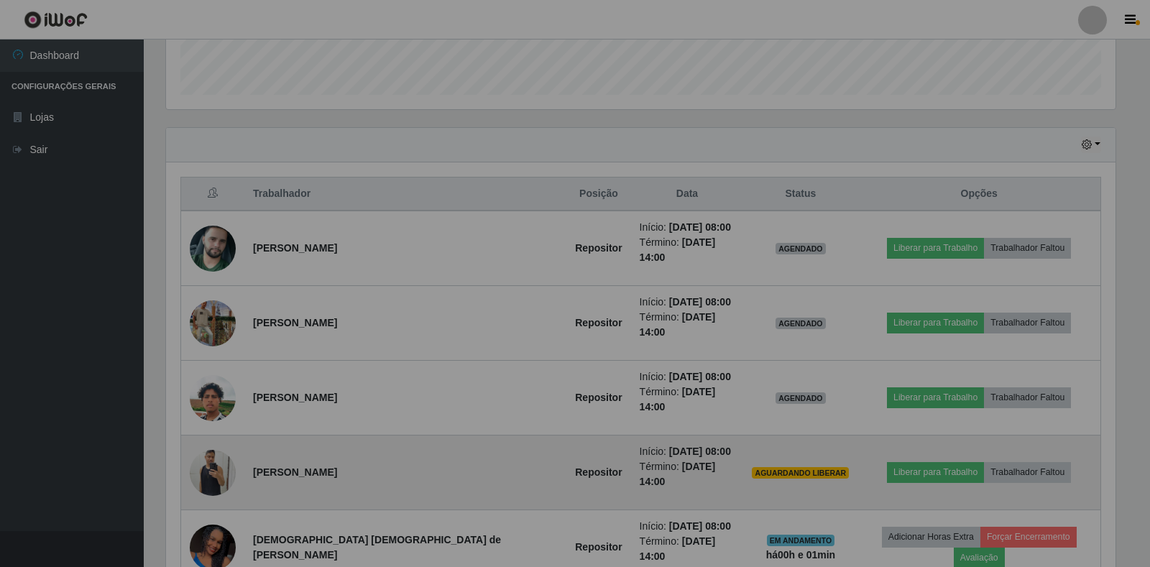
scroll to position [298, 958]
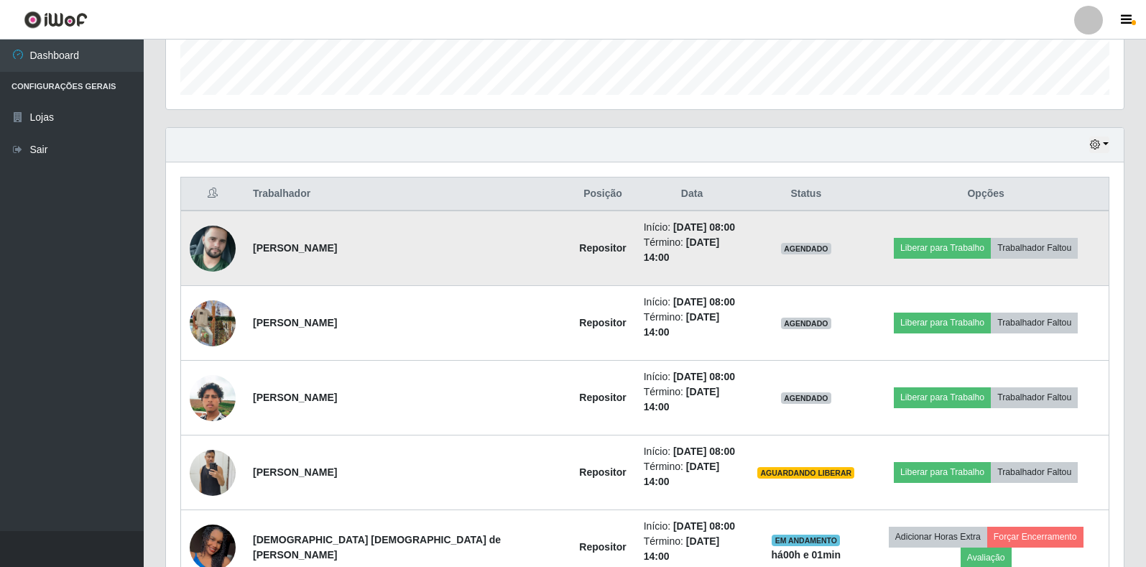
click at [220, 237] on img at bounding box center [213, 249] width 46 height 82
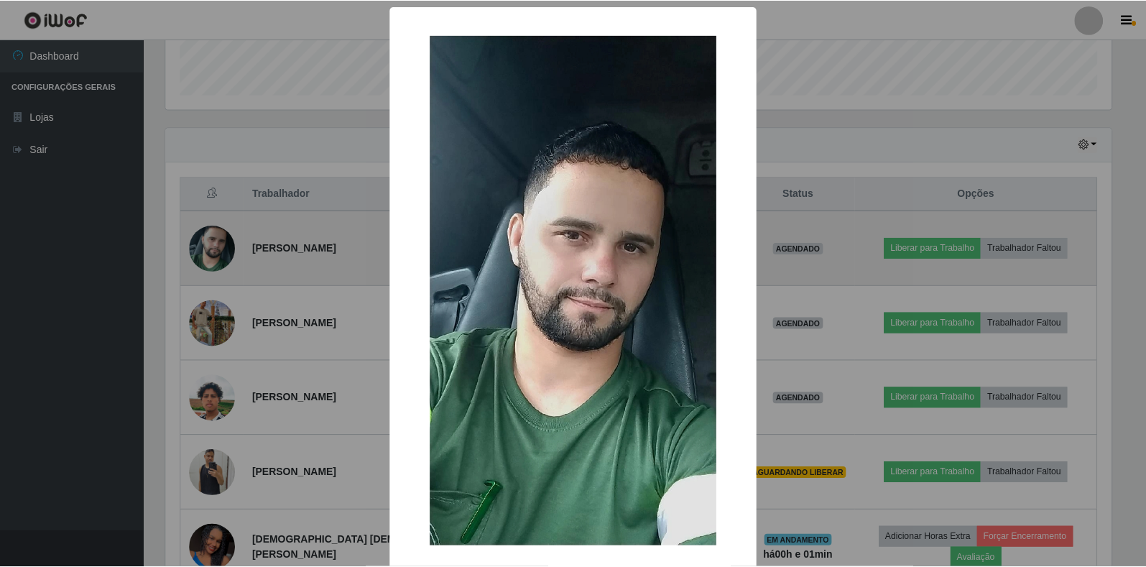
scroll to position [298, 949]
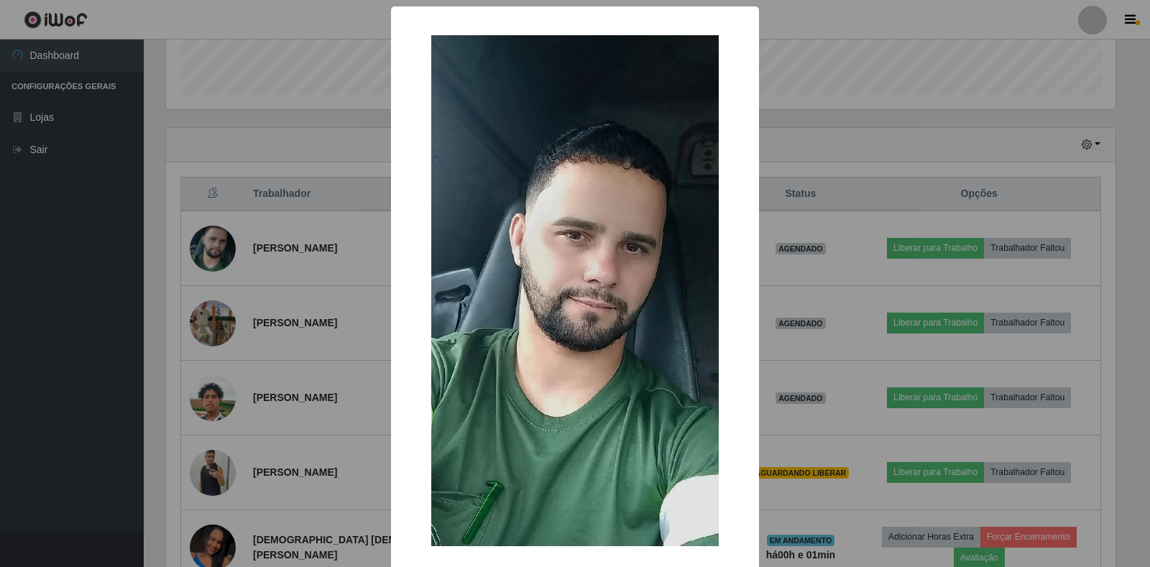
click at [290, 378] on div "× OK Cancel" at bounding box center [575, 283] width 1150 height 567
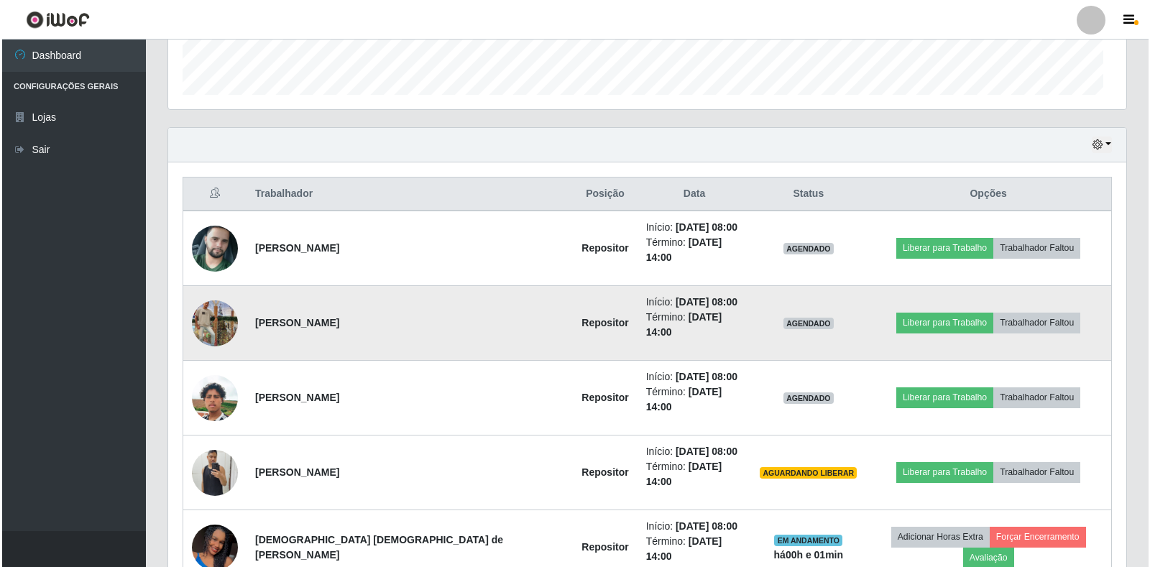
scroll to position [298, 958]
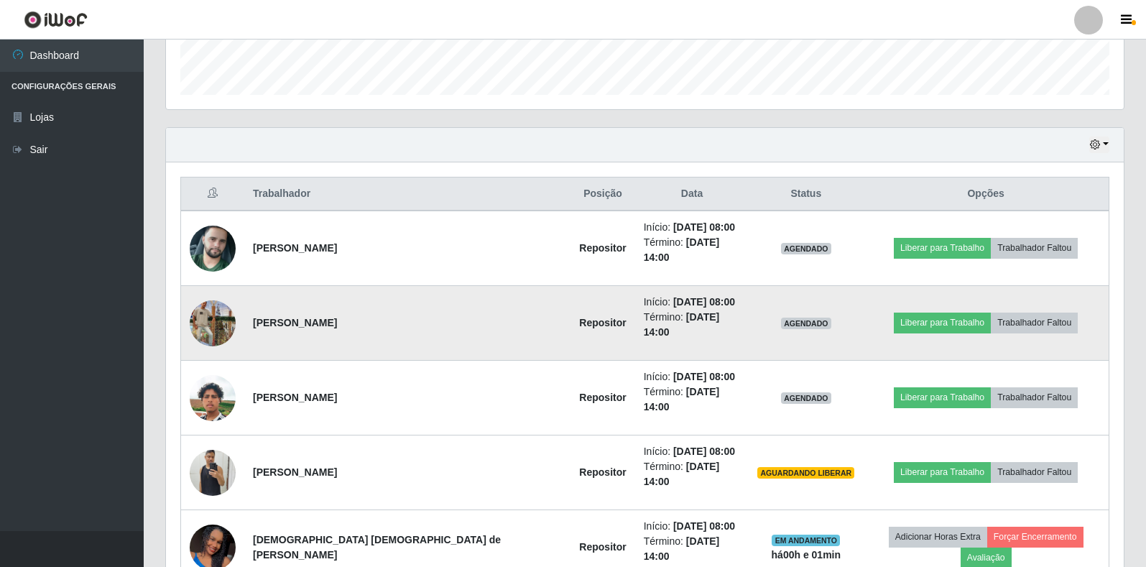
click at [219, 313] on img at bounding box center [213, 323] width 46 height 82
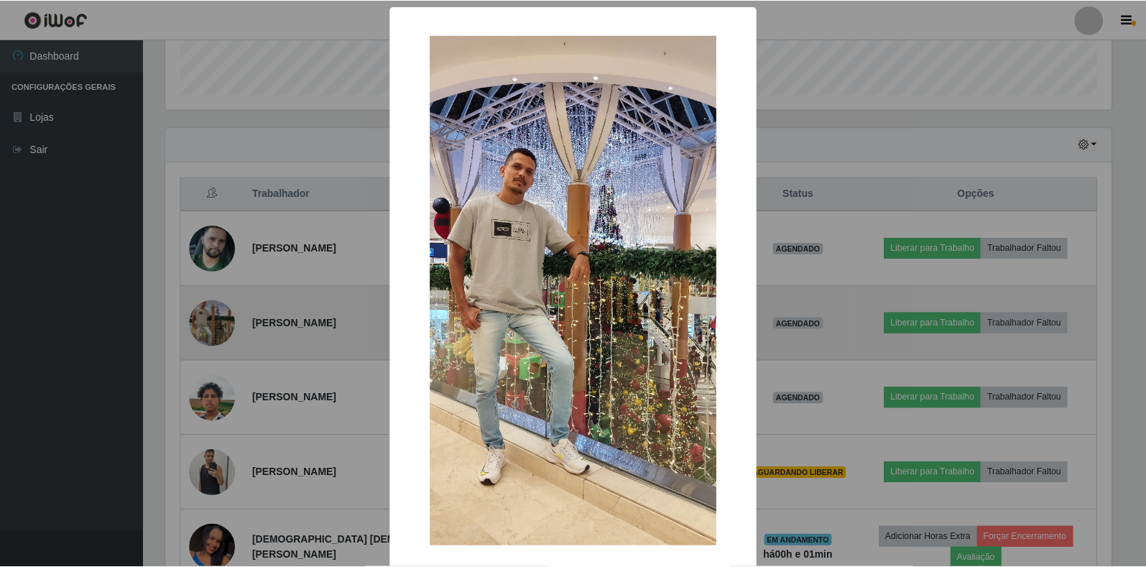
scroll to position [298, 949]
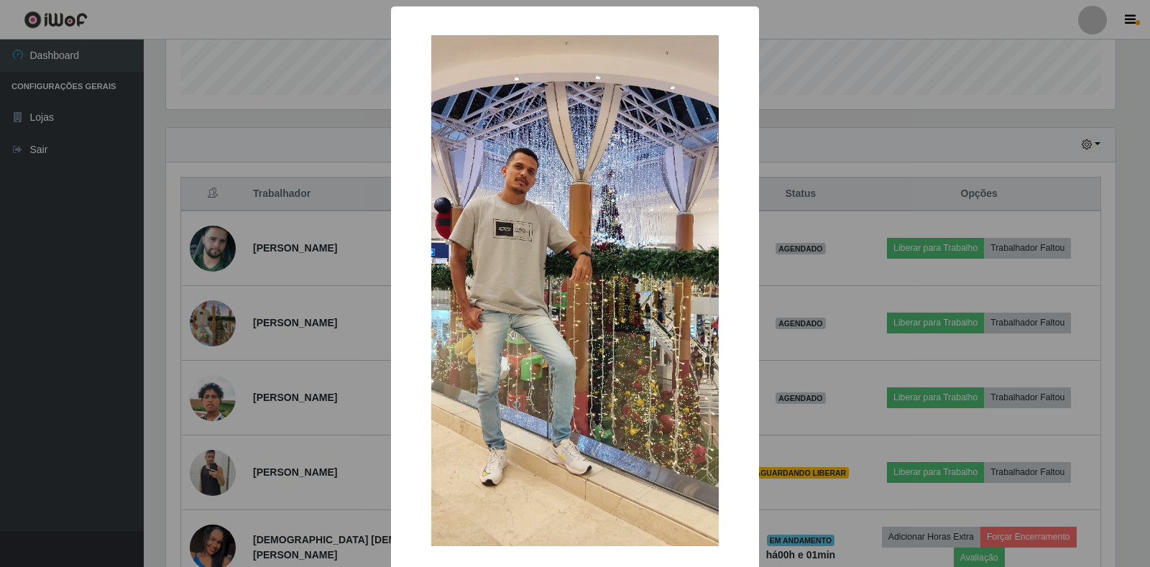
click at [328, 387] on div "× OK Cancel" at bounding box center [575, 283] width 1150 height 567
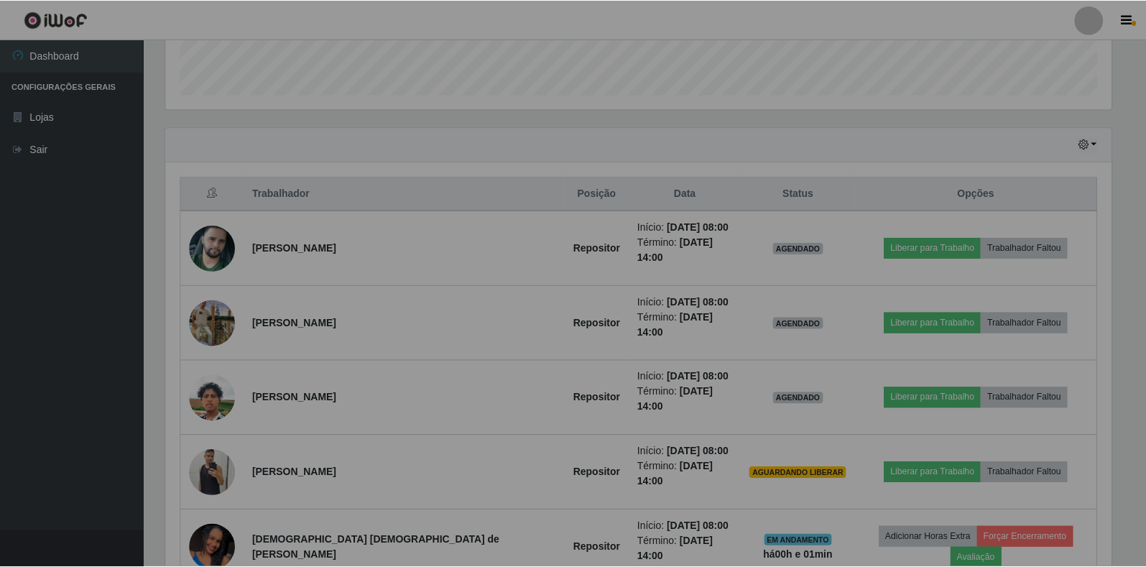
scroll to position [298, 958]
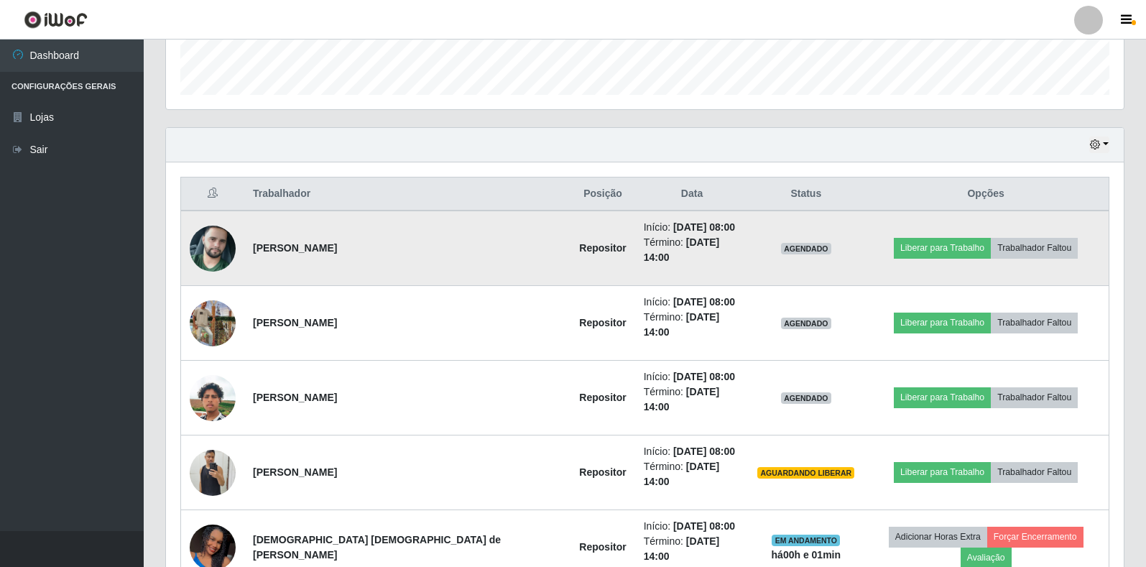
click at [219, 239] on img at bounding box center [213, 249] width 46 height 82
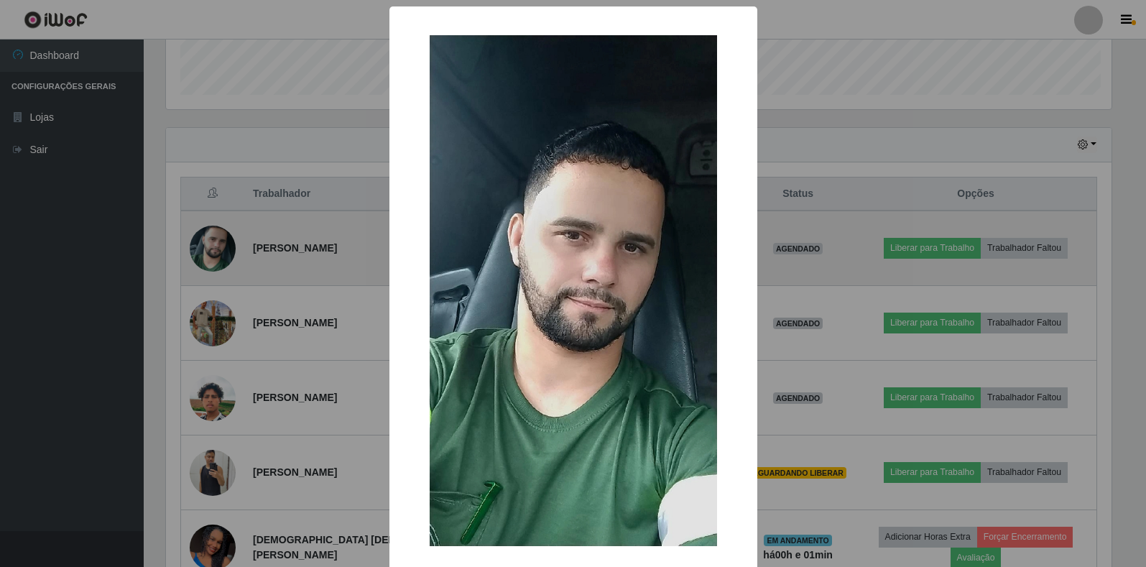
scroll to position [298, 949]
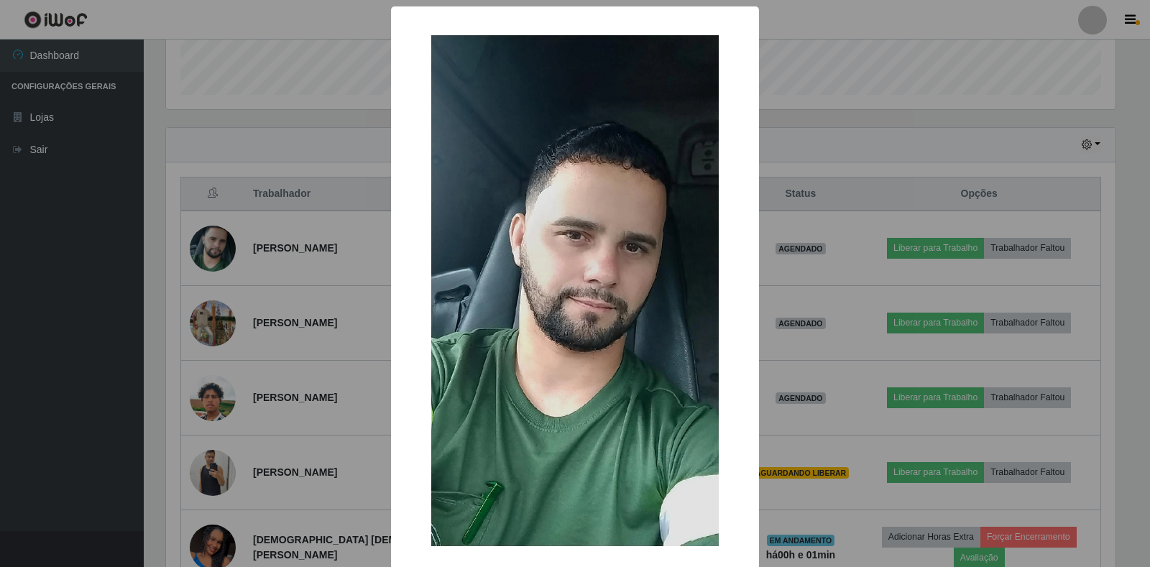
click at [265, 394] on div "× OK Cancel" at bounding box center [575, 283] width 1150 height 567
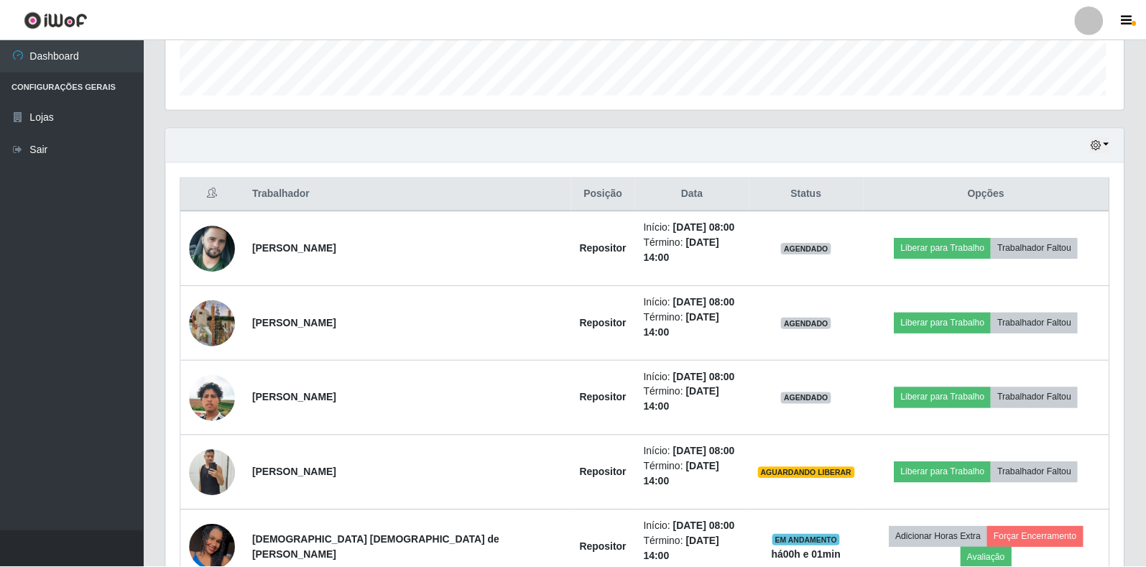
scroll to position [298, 958]
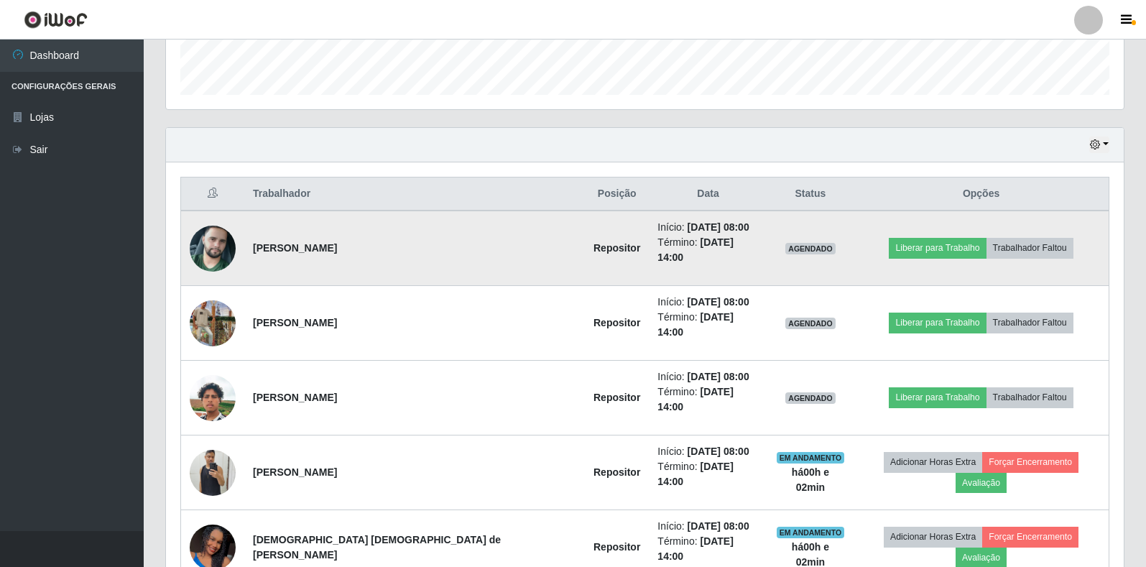
click at [210, 252] on img at bounding box center [213, 249] width 46 height 82
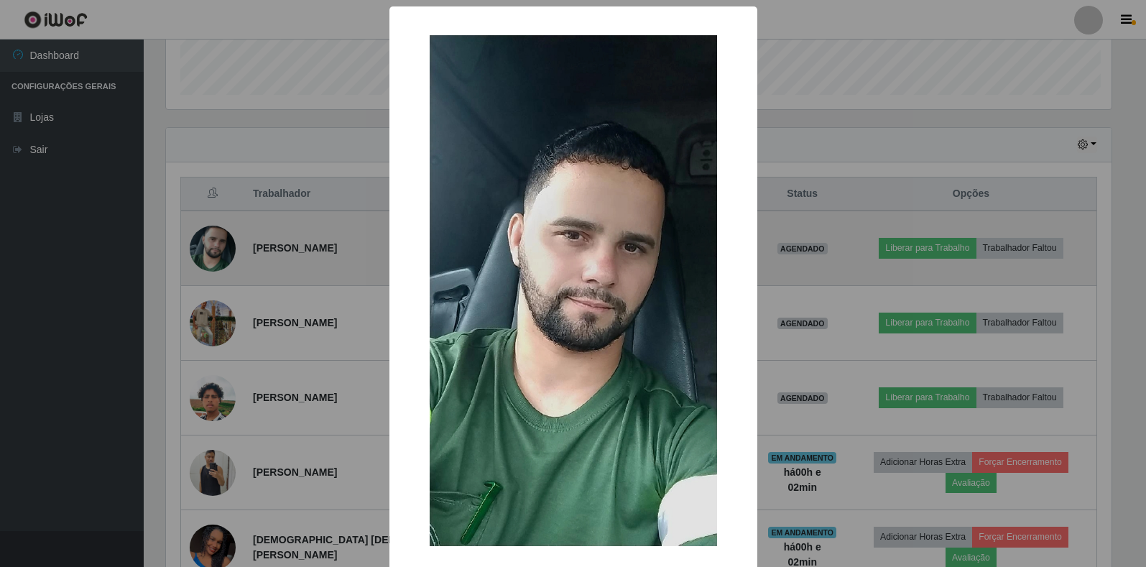
scroll to position [298, 949]
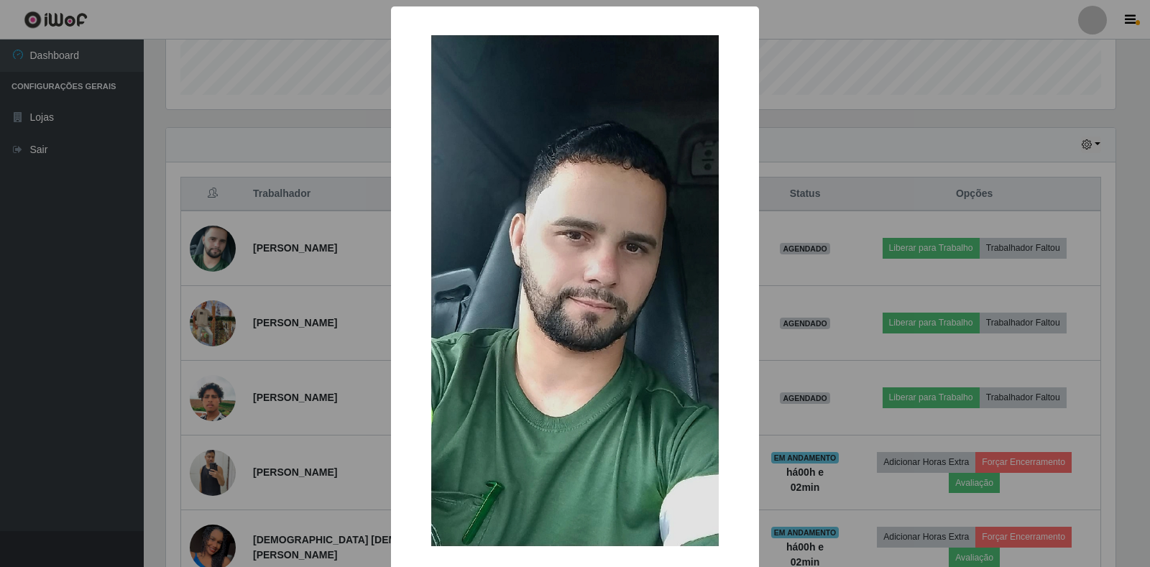
click at [185, 134] on div "× OK Cancel" at bounding box center [575, 283] width 1150 height 567
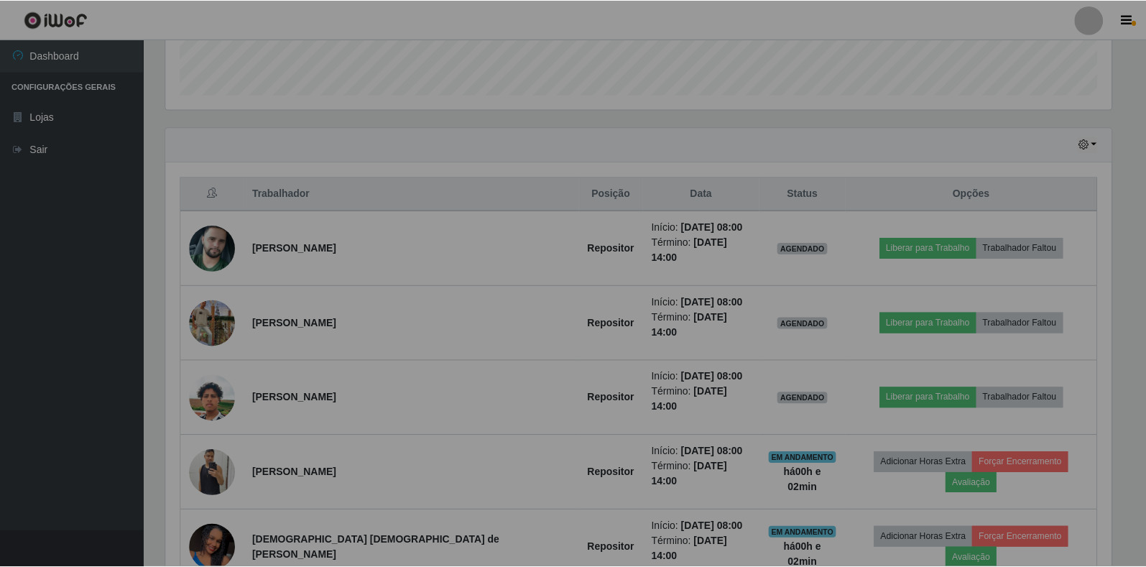
scroll to position [298, 958]
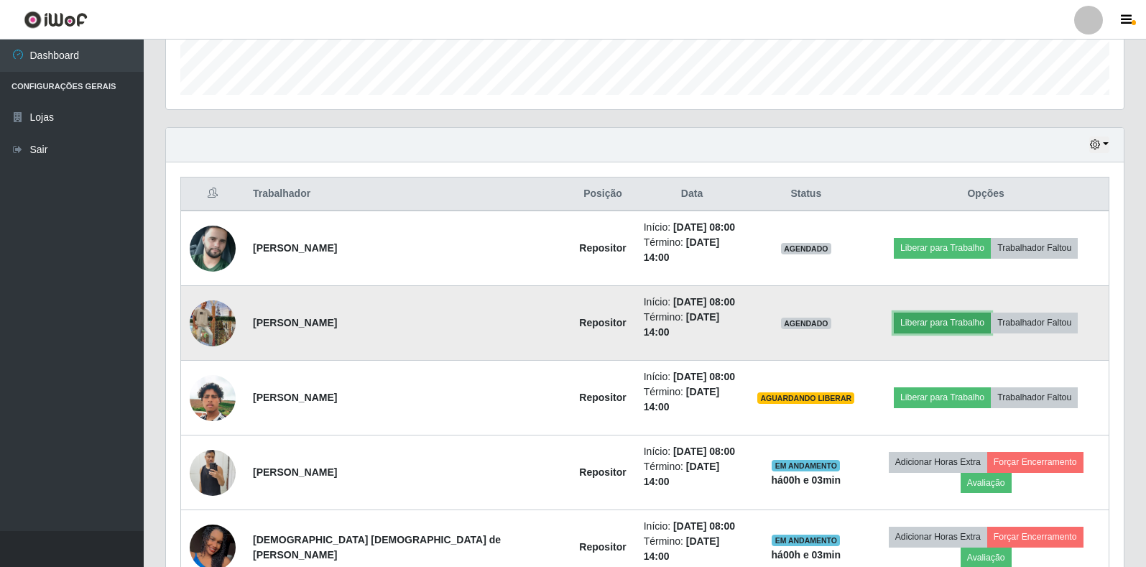
click at [896, 313] on button "Liberar para Trabalho" at bounding box center [942, 323] width 97 height 20
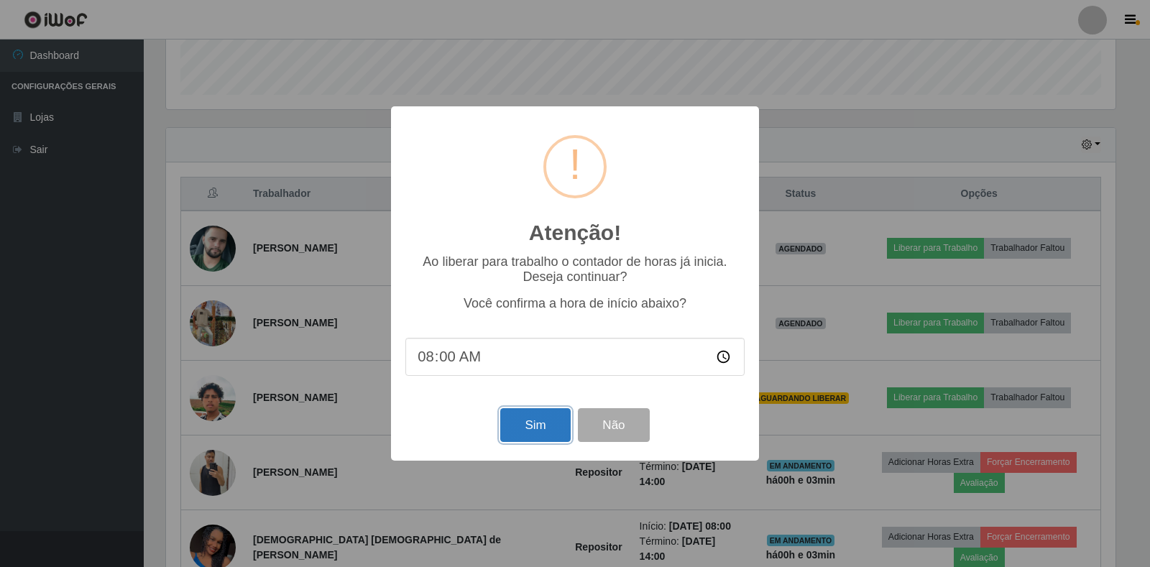
click at [541, 431] on button "Sim" at bounding box center [535, 425] width 70 height 34
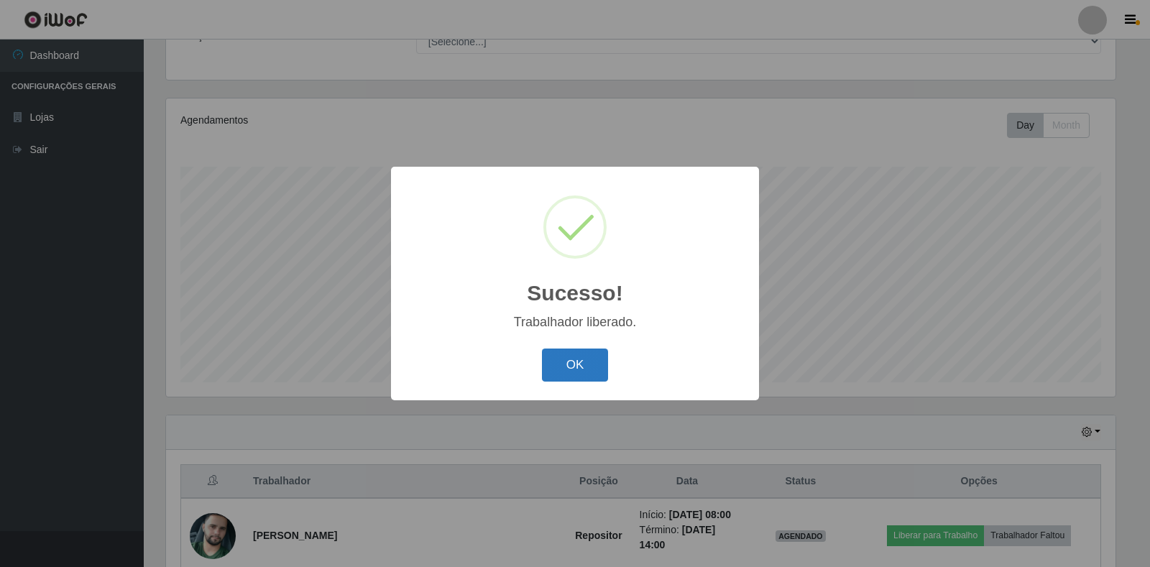
click at [571, 362] on button "OK" at bounding box center [575, 366] width 67 height 34
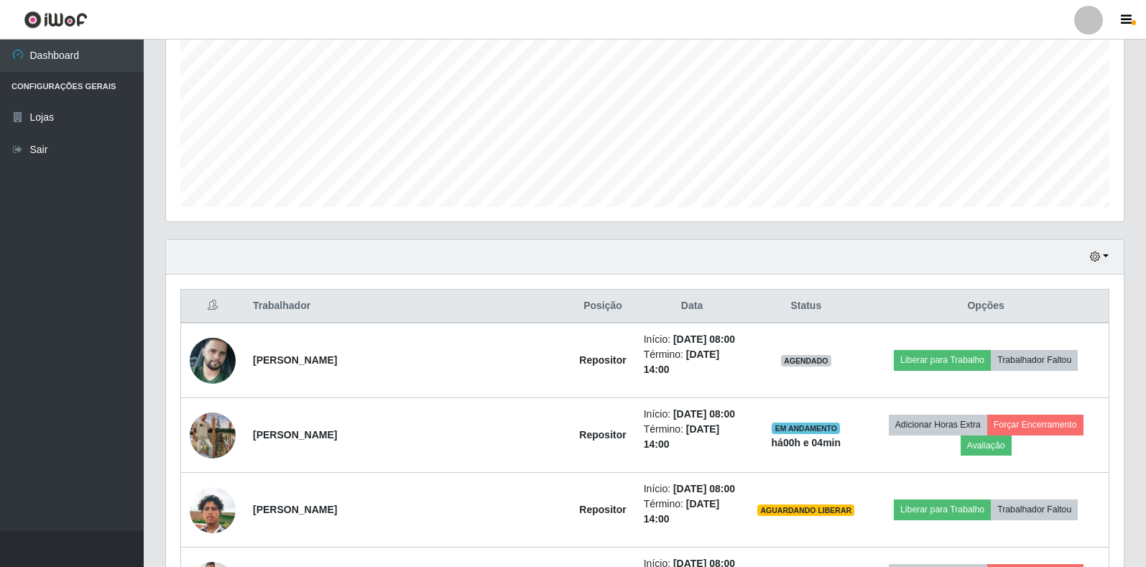
scroll to position [347, 0]
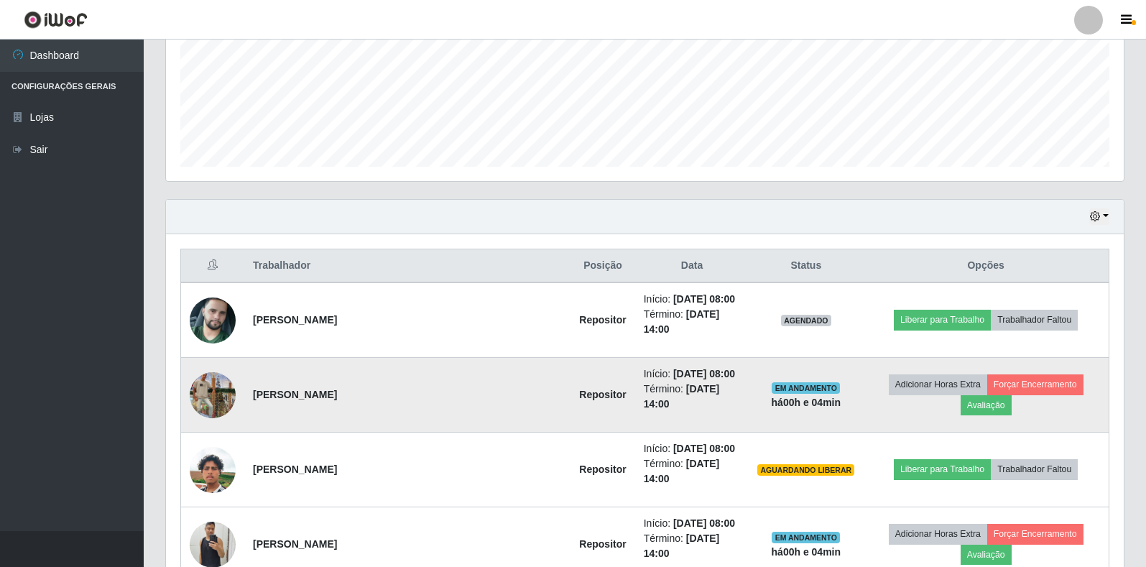
click at [214, 378] on img at bounding box center [213, 395] width 46 height 82
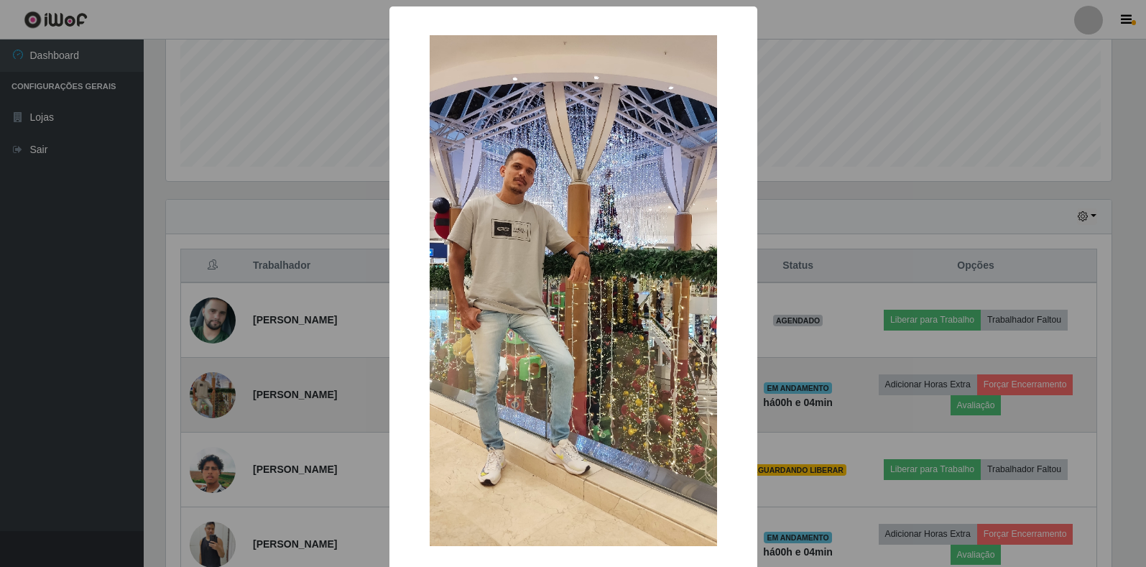
scroll to position [298, 949]
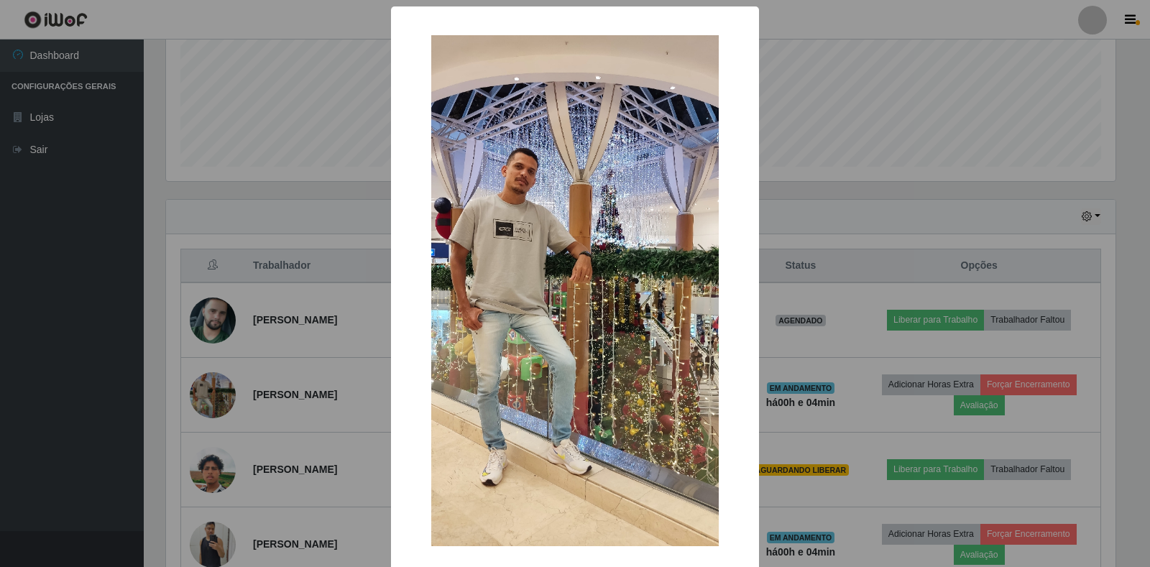
click at [270, 305] on div "× OK Cancel" at bounding box center [575, 283] width 1150 height 567
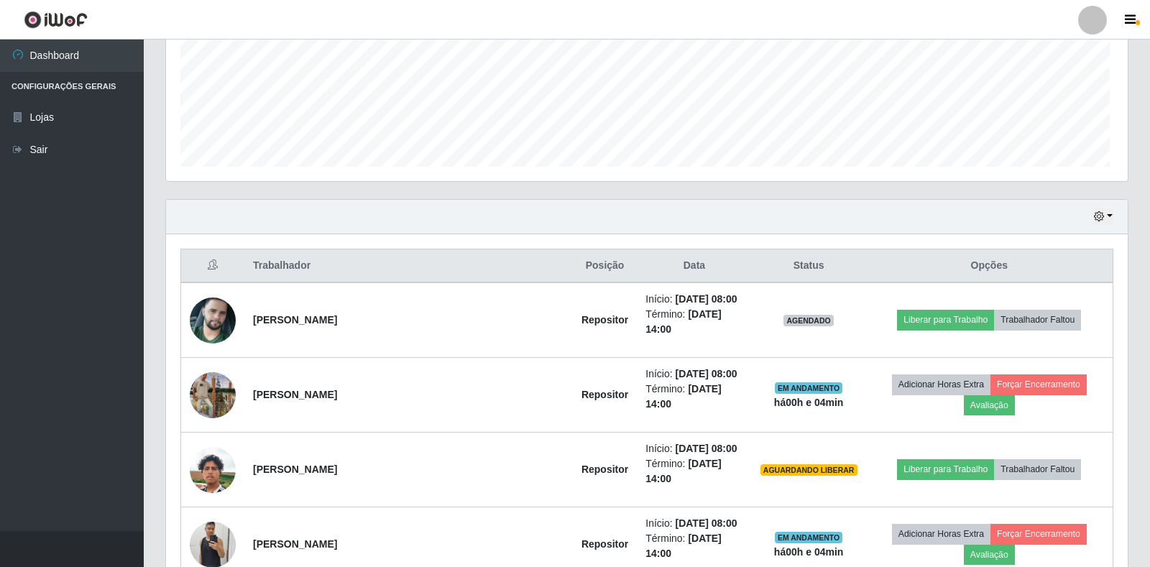
scroll to position [298, 958]
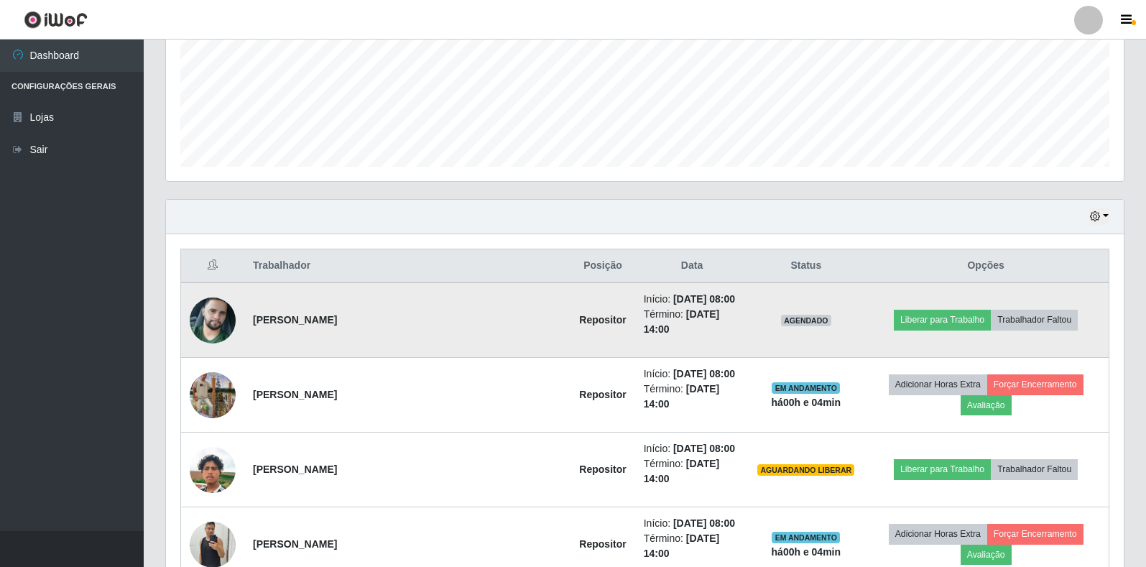
click at [223, 327] on img at bounding box center [213, 321] width 46 height 82
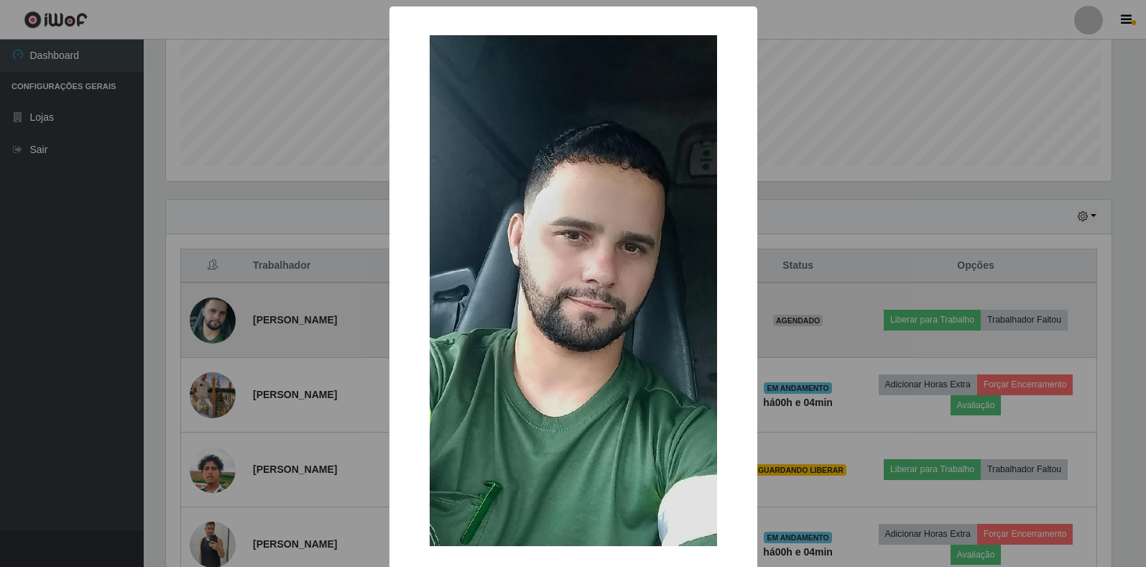
scroll to position [298, 949]
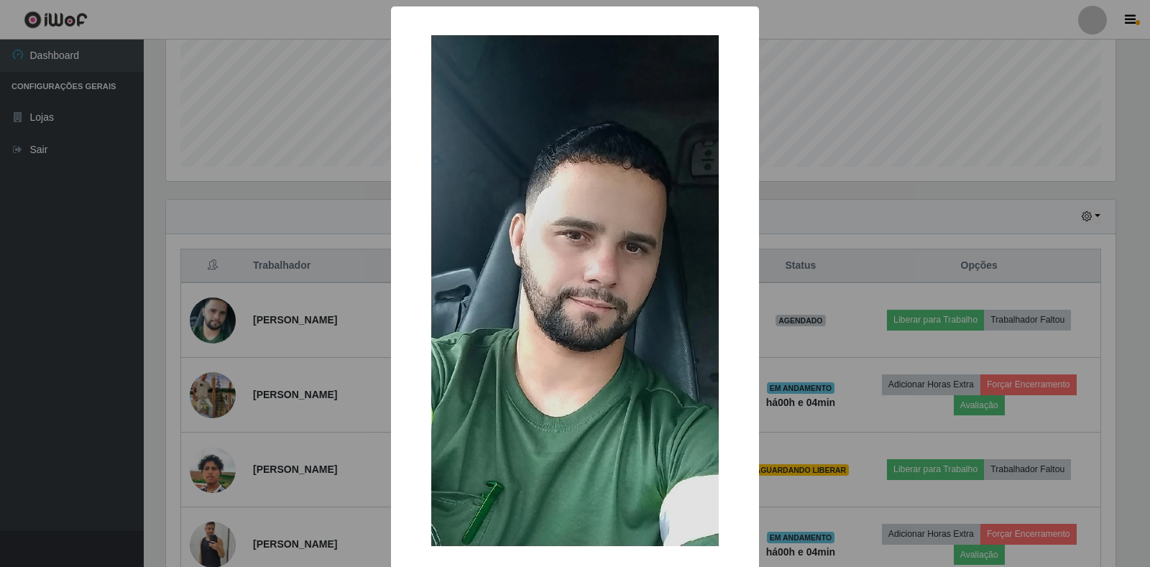
click at [293, 390] on div "× OK Cancel" at bounding box center [575, 283] width 1150 height 567
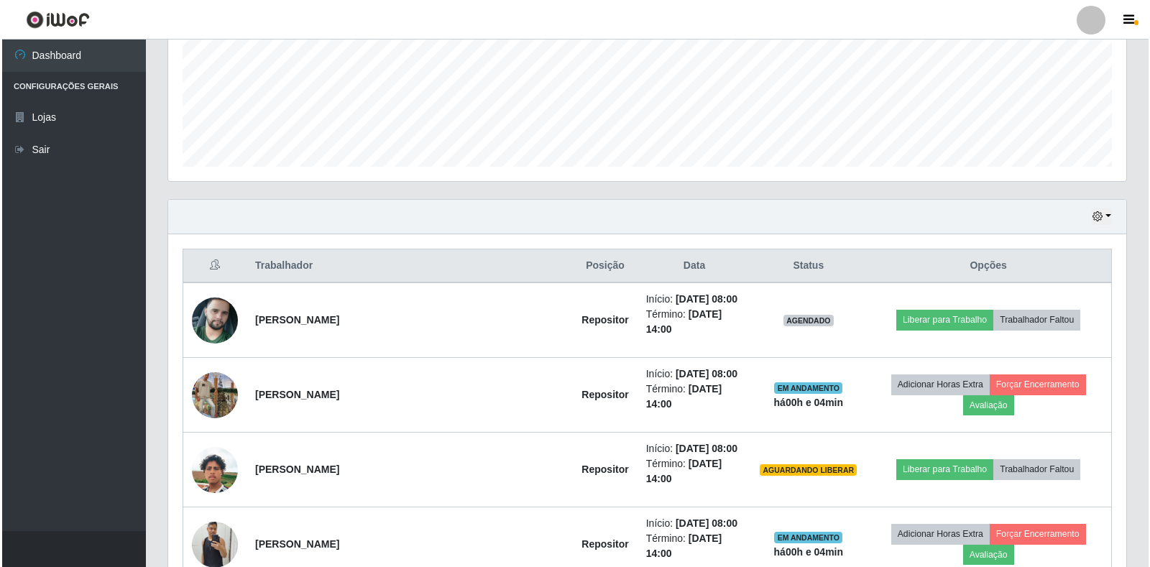
scroll to position [298, 958]
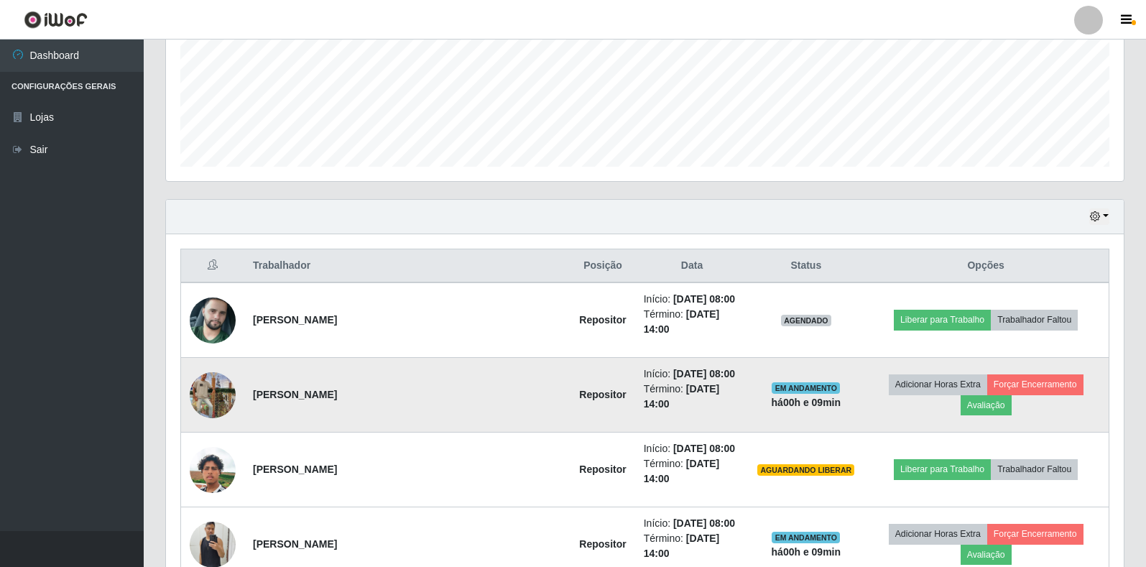
click at [226, 380] on img at bounding box center [213, 395] width 46 height 82
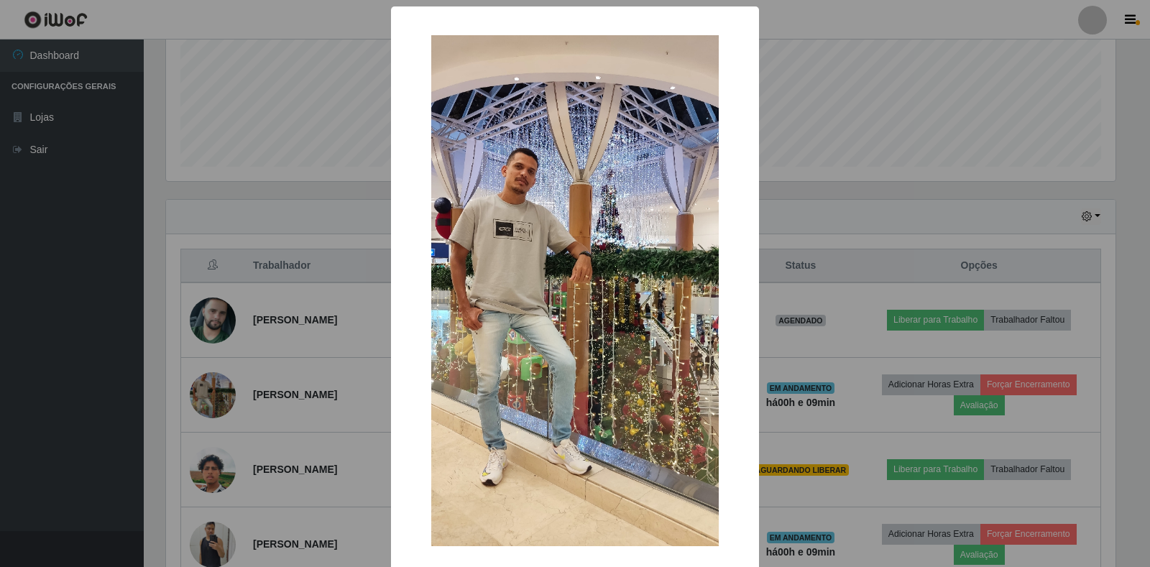
click at [256, 338] on div "× OK Cancel" at bounding box center [575, 283] width 1150 height 567
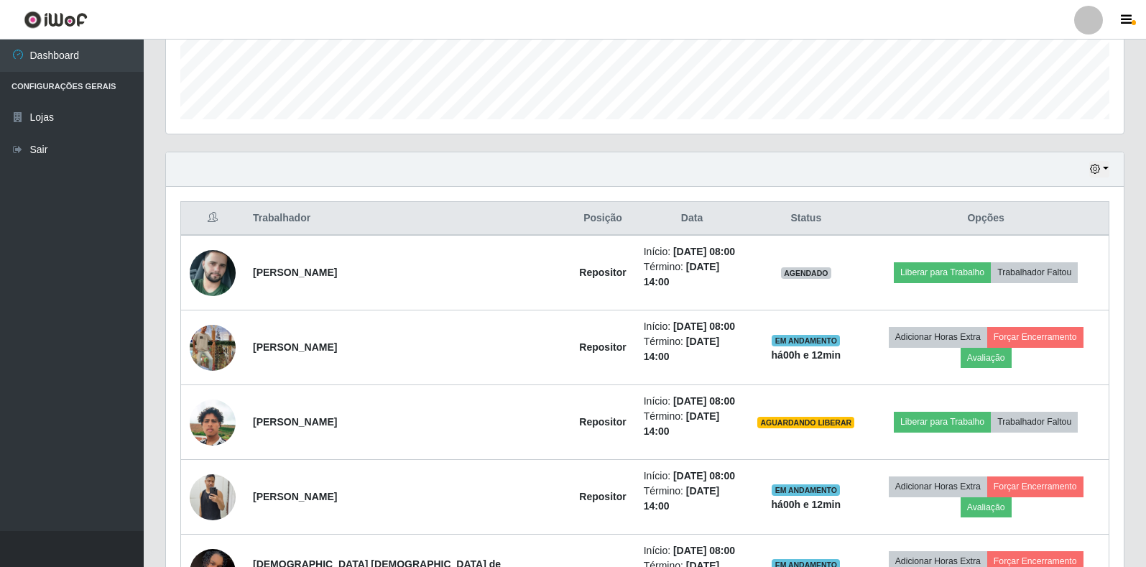
scroll to position [451, 0]
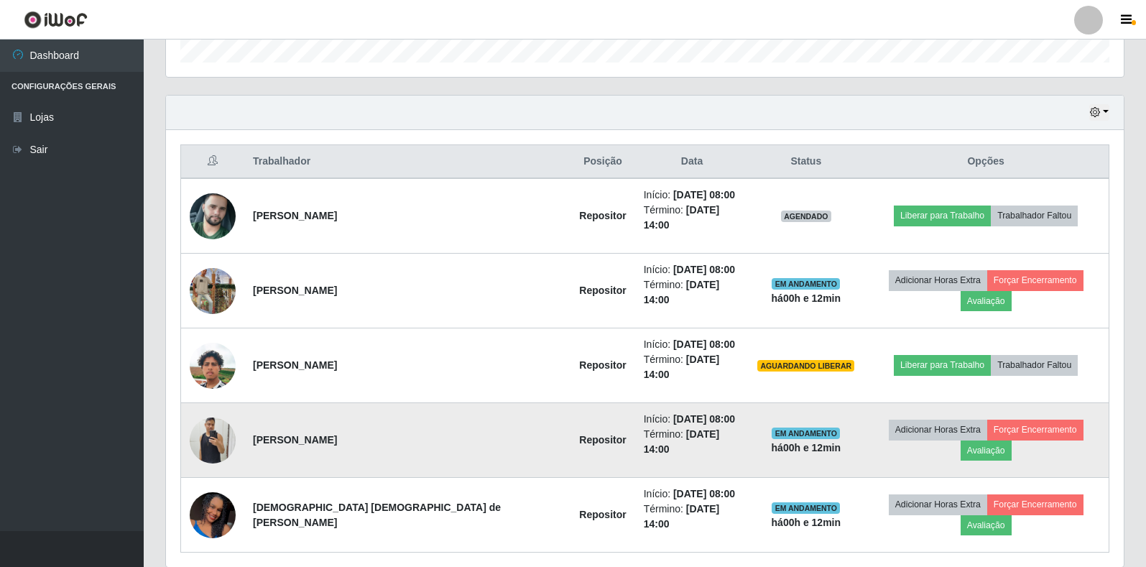
click at [215, 410] on img at bounding box center [213, 440] width 46 height 61
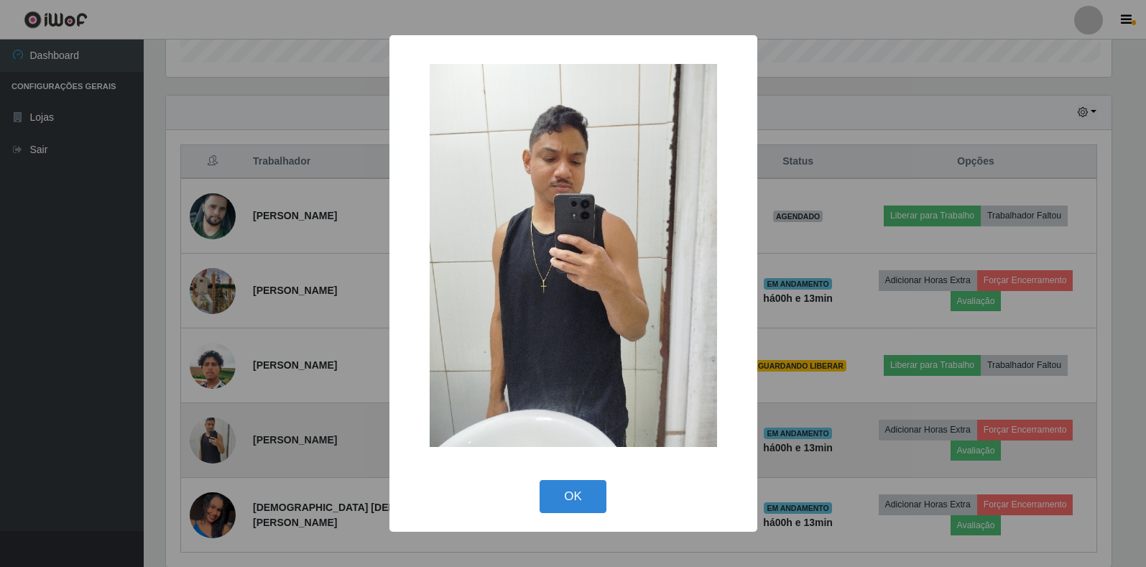
scroll to position [298, 949]
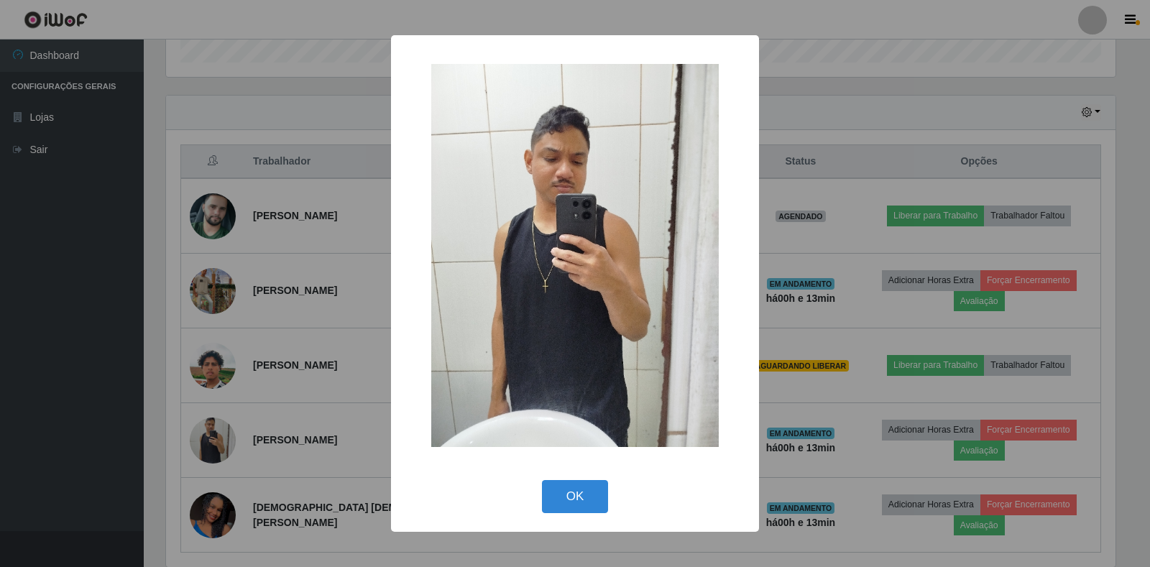
click at [238, 344] on div "× OK Cancel" at bounding box center [575, 283] width 1150 height 567
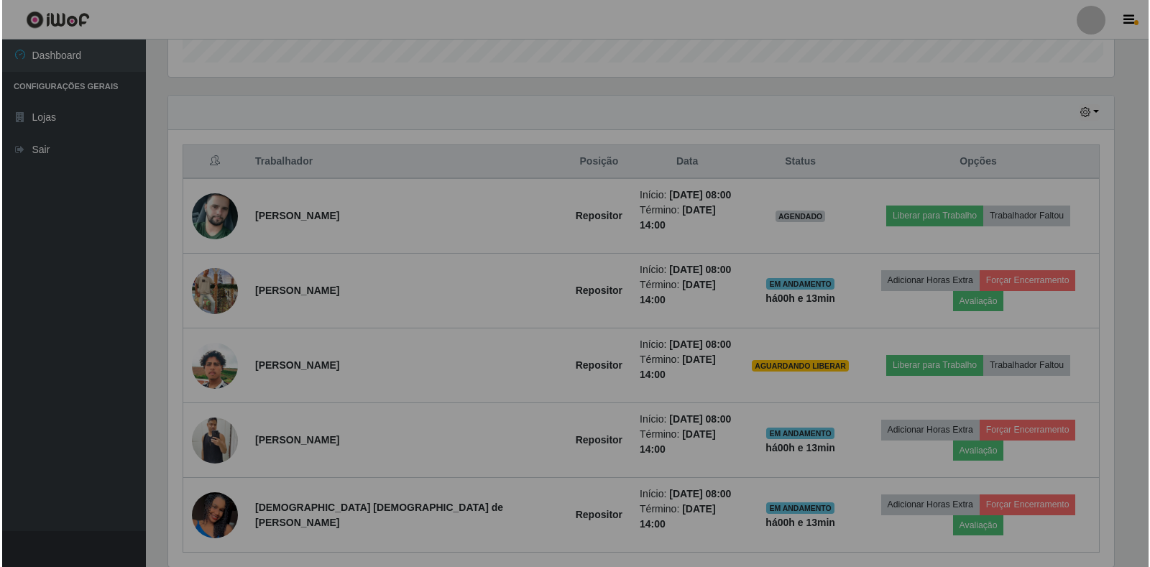
scroll to position [298, 958]
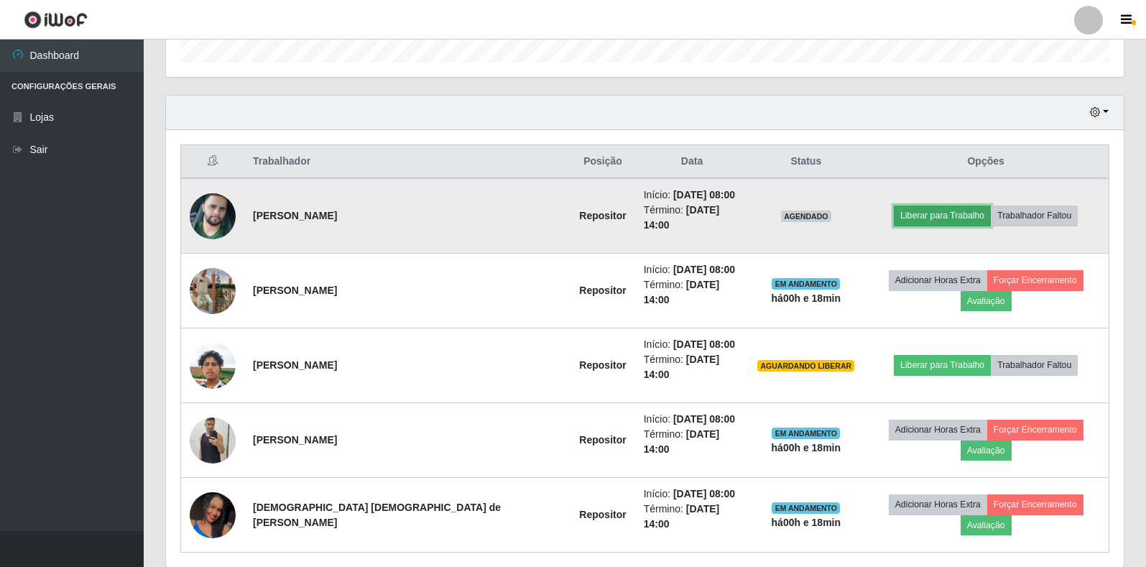
click at [921, 219] on button "Liberar para Trabalho" at bounding box center [942, 216] width 97 height 20
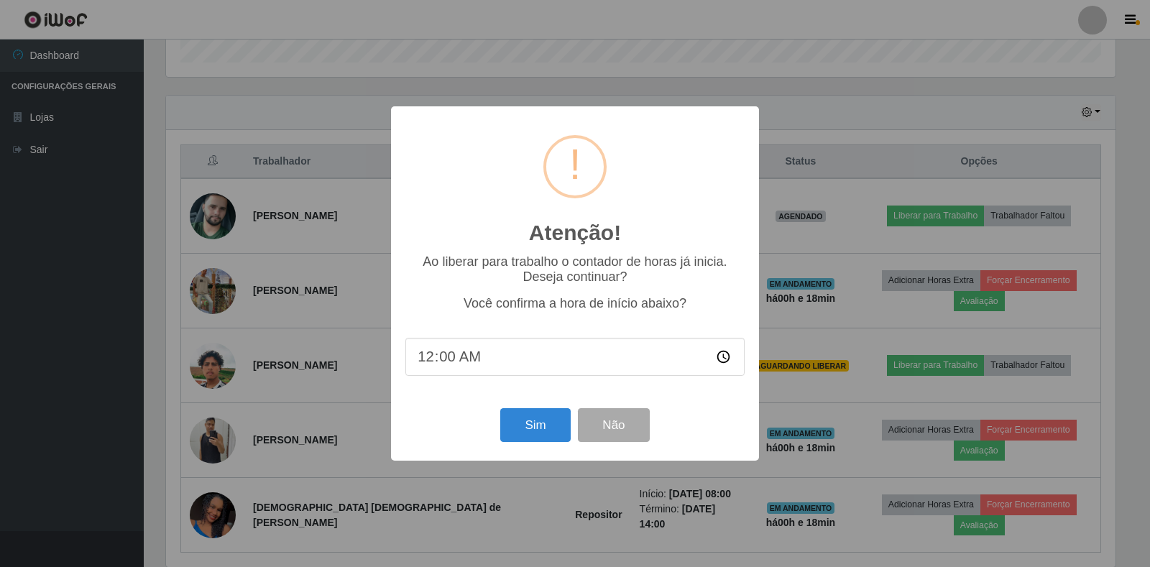
type input "08:00"
click at [523, 431] on button "Sim" at bounding box center [535, 425] width 70 height 34
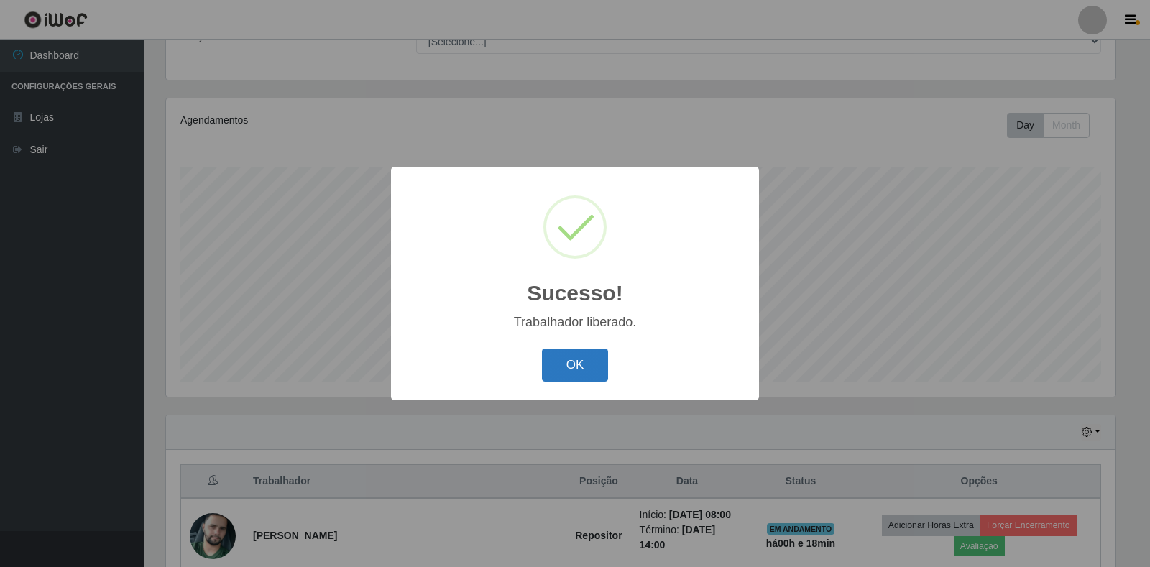
click at [570, 360] on button "OK" at bounding box center [575, 366] width 67 height 34
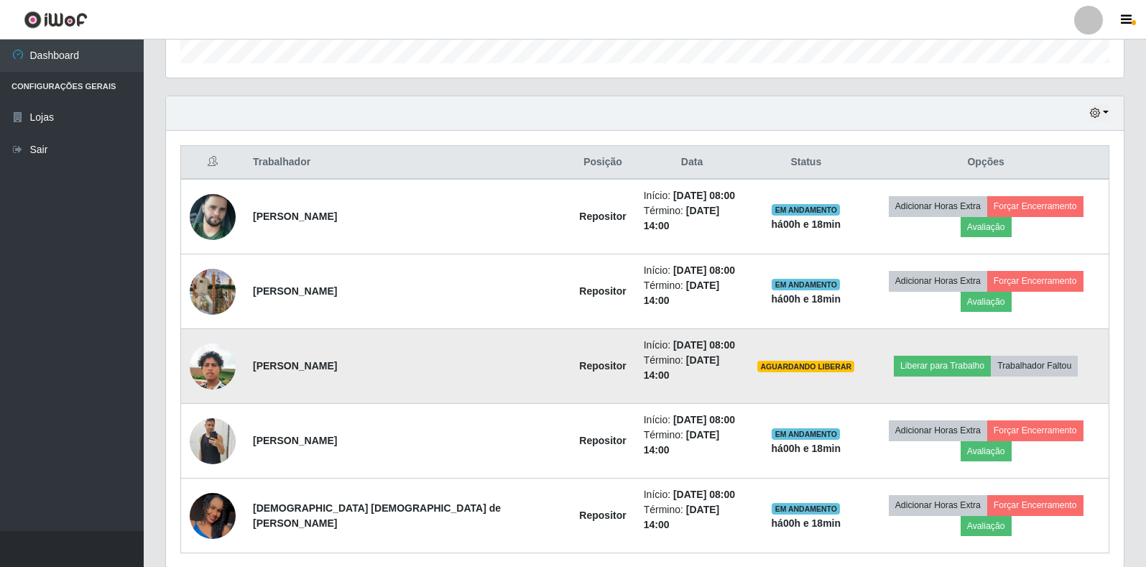
scroll to position [451, 0]
